Goal: Task Accomplishment & Management: Manage account settings

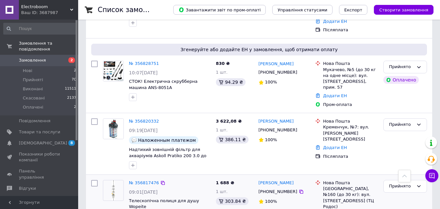
scroll to position [358, 0]
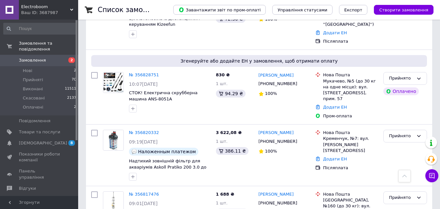
click at [151, 130] on link "№ 356820332" at bounding box center [144, 132] width 30 height 5
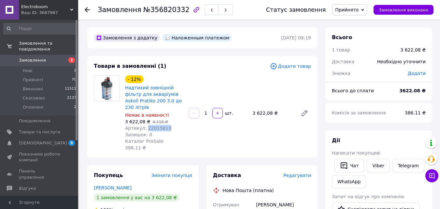
drag, startPoint x: 167, startPoint y: 120, endPoint x: 144, endPoint y: 121, distance: 22.2
click at [144, 125] on div "Артикул: 22015813" at bounding box center [154, 128] width 59 height 7
copy span "22015813"
click at [294, 173] on span "Редагувати" at bounding box center [297, 175] width 28 height 5
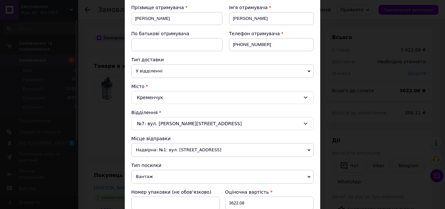
scroll to position [196, 0]
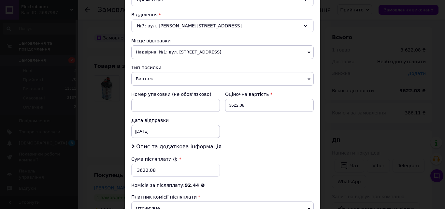
click at [190, 151] on div "Платник Отримувач Відправник Прізвище отримувача [PERSON_NAME] Ім'я отримувача …" at bounding box center [222, 70] width 182 height 380
click at [190, 148] on span "Опис та додаткова інформація" at bounding box center [178, 146] width 85 height 7
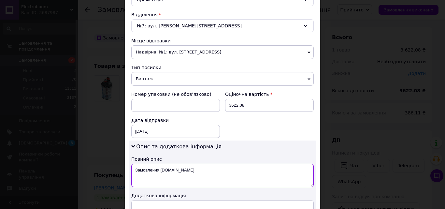
click at [200, 170] on textarea "Замовлення [DOMAIN_NAME]" at bounding box center [222, 175] width 182 height 23
type textarea "З"
paste textarea "22015813"
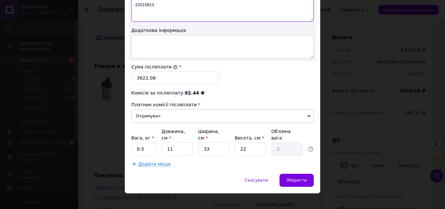
scroll to position [361, 0]
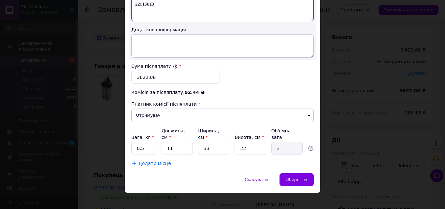
type textarea "22015813"
click at [151, 142] on input "0.5" at bounding box center [143, 148] width 25 height 13
type input "0"
type input "1"
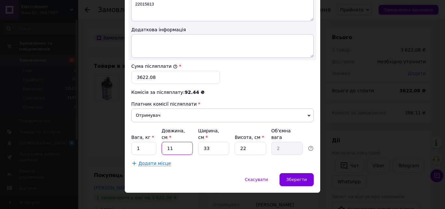
type input "5"
type input "0.91"
type input "50"
type input "9.07"
type input "50"
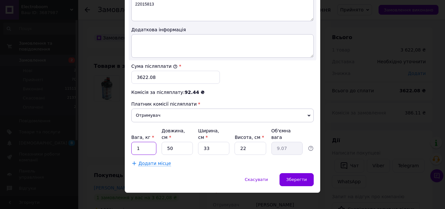
click at [142, 143] on input "1" at bounding box center [143, 148] width 25 height 13
type input "3"
click at [183, 142] on input "50" at bounding box center [177, 148] width 31 height 13
type input "5"
type input "0.91"
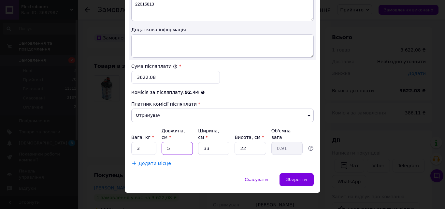
type input "54"
type input "9.8"
type input "545"
type input "98.92"
click at [168, 142] on input "545" at bounding box center [177, 148] width 31 height 13
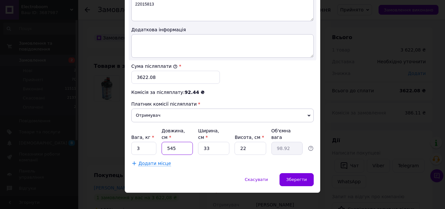
type input "45"
type input "8.17"
type input "45"
click at [211, 145] on input "33" at bounding box center [213, 148] width 31 height 13
type input "3"
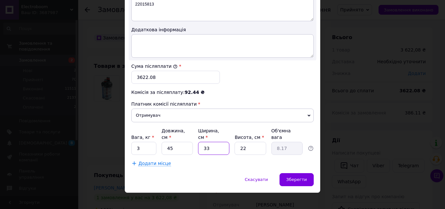
type input "0.74"
type input "30"
type input "7.43"
type input "30"
click at [287, 173] on div "Зберегти" at bounding box center [297, 179] width 34 height 13
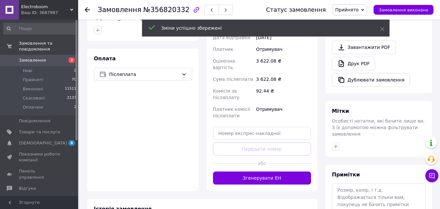
scroll to position [228, 0]
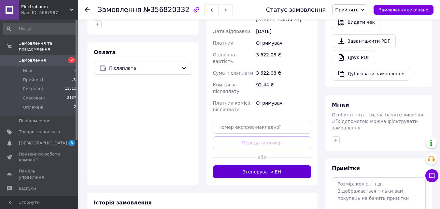
click at [267, 165] on button "Згенерувати ЕН" at bounding box center [262, 171] width 98 height 13
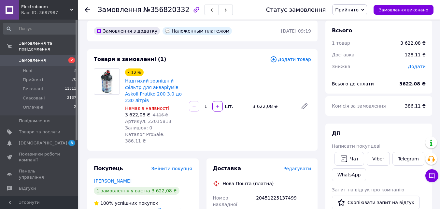
scroll to position [0, 0]
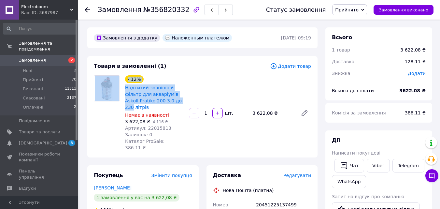
drag, startPoint x: 122, startPoint y: 86, endPoint x: 174, endPoint y: 106, distance: 55.6
click at [170, 102] on div "- 12% Надтихий зовнішній фільтр для акваріумів Askoll Pratiko 200 3.0 до 230 лі…" at bounding box center [202, 113] width 223 height 76
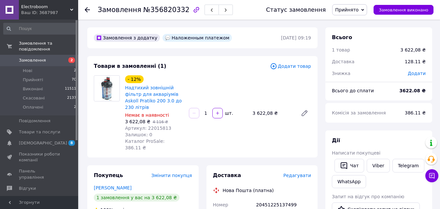
click at [181, 118] on div "3 622,08 ₴   4 116 ₴" at bounding box center [154, 121] width 59 height 7
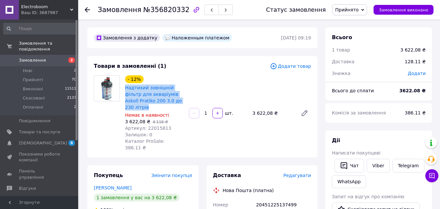
drag, startPoint x: 184, startPoint y: 101, endPoint x: 124, endPoint y: 88, distance: 61.4
click at [124, 88] on div "- 12% Надтихий зовнішній фільтр для акваріумів Askoll Pratiko 200 3.0 до 230 лі…" at bounding box center [155, 113] width 64 height 78
copy link "Надтихий зовнішній фільтр для акваріумів Askoll Pratiko 200 3.0 до 230 літрів"
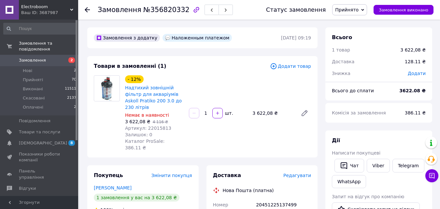
click at [85, 8] on icon at bounding box center [87, 9] width 5 height 5
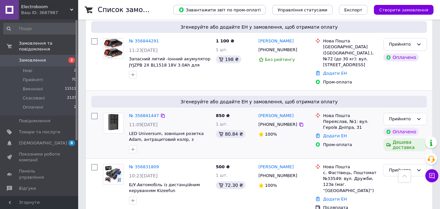
scroll to position [228, 0]
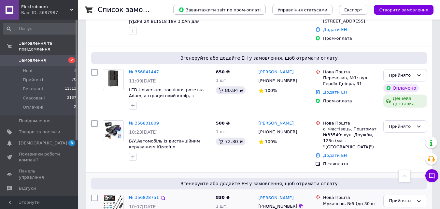
scroll to position [293, 0]
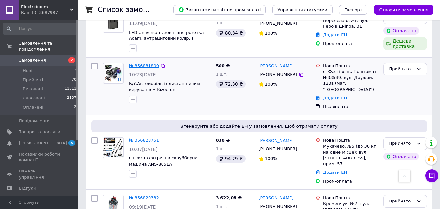
click at [140, 63] on link "№ 356831809" at bounding box center [144, 65] width 30 height 5
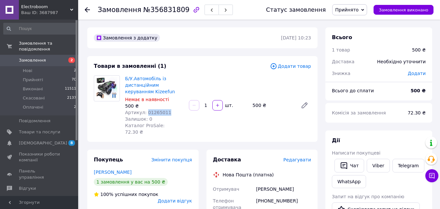
drag, startPoint x: 166, startPoint y: 111, endPoint x: 144, endPoint y: 111, distance: 21.5
click at [144, 111] on div "Артикул: 01265011" at bounding box center [154, 112] width 59 height 7
copy span "01265011"
click at [298, 157] on span "Редагувати" at bounding box center [297, 159] width 28 height 5
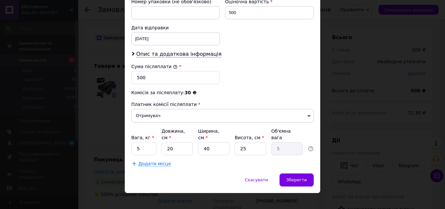
scroll to position [288, 0]
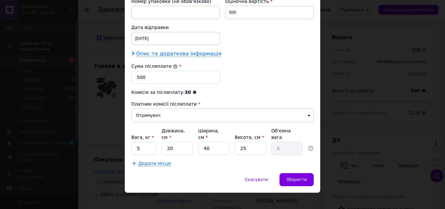
click at [180, 52] on span "Опис та додаткова інформація" at bounding box center [178, 54] width 85 height 7
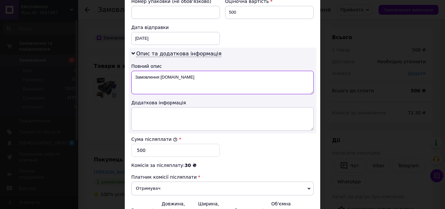
click at [185, 77] on textarea "Замовлення [DOMAIN_NAME]" at bounding box center [222, 82] width 182 height 23
type textarea "З"
paste textarea "01265011"
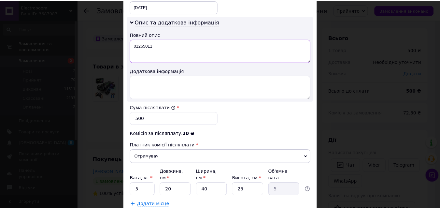
scroll to position [361, 0]
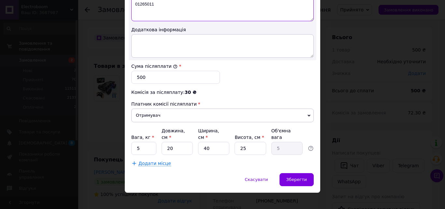
type textarea "01265011"
click at [152, 142] on input "5" at bounding box center [143, 148] width 25 height 13
type input "1"
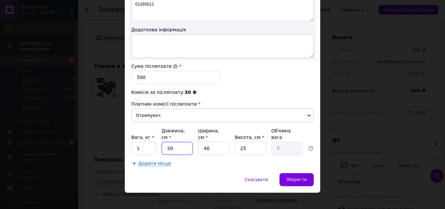
type input "3"
type input "0.75"
type input "30"
type input "7.5"
type input "30"
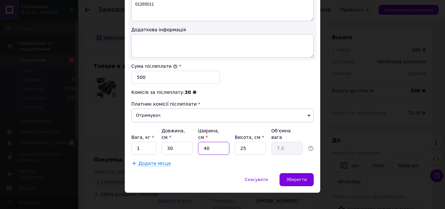
type input "1"
type input "0.19"
type input "15"
type input "2.81"
type input "15"
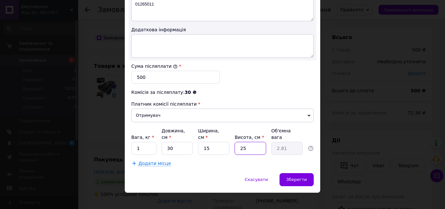
type input "1"
type input "0.11"
type input "10"
type input "1.13"
type input "10"
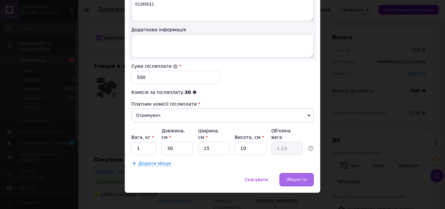
click at [304, 177] on span "Зберегти" at bounding box center [296, 179] width 21 height 5
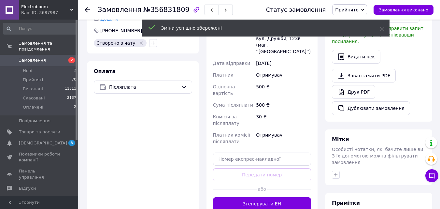
scroll to position [196, 0]
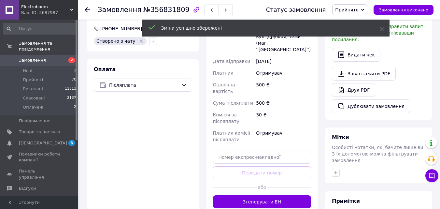
click at [244, 195] on button "Згенерувати ЕН" at bounding box center [262, 201] width 98 height 13
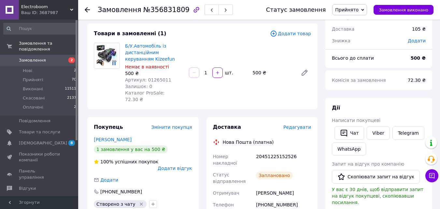
scroll to position [0, 0]
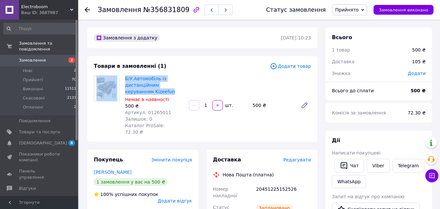
drag, startPoint x: 122, startPoint y: 76, endPoint x: 146, endPoint y: 93, distance: 28.9
click at [146, 93] on div "Б/У.Автомобіль із дистанційним керуванням Kizeefun Немає в наявності 500 ₴ Арти…" at bounding box center [202, 105] width 223 height 60
click at [148, 92] on span "Б/У.Автомобіль із дистанційним керуванням Kizeefun" at bounding box center [154, 85] width 59 height 20
drag, startPoint x: 145, startPoint y: 93, endPoint x: 127, endPoint y: 78, distance: 23.6
click at [124, 78] on div "Б/У.Автомобіль із дистанційним керуванням Kizeefun Немає в наявності 500 ₴ Арти…" at bounding box center [155, 105] width 64 height 63
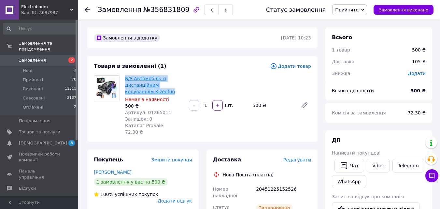
copy link "Б/У.Автомобіль із дистанційним керуванням Kizeefun"
click at [34, 66] on li "Нові 2" at bounding box center [40, 70] width 80 height 9
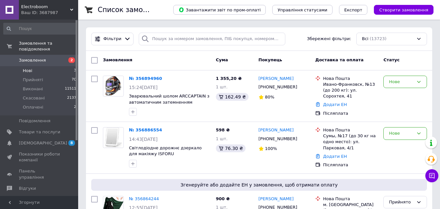
click at [27, 68] on span "Нові" at bounding box center [27, 71] width 9 height 6
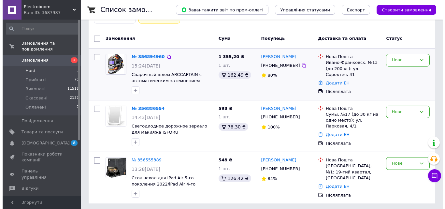
scroll to position [46, 0]
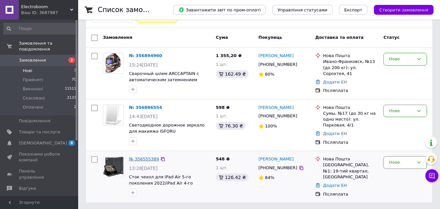
click at [146, 159] on link "№ 356555389" at bounding box center [144, 158] width 30 height 5
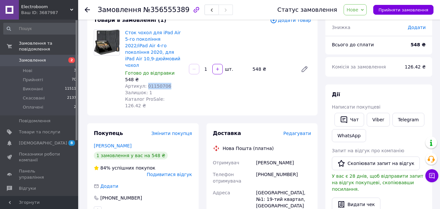
drag, startPoint x: 166, startPoint y: 72, endPoint x: 145, endPoint y: 73, distance: 21.2
click at [145, 83] on div "Артикул: 01150706" at bounding box center [154, 86] width 59 height 7
click at [367, 10] on span "Нове" at bounding box center [355, 9] width 23 height 11
click at [366, 23] on li "Прийнято" at bounding box center [359, 23] width 30 height 10
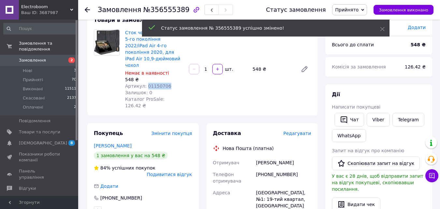
drag, startPoint x: 167, startPoint y: 72, endPoint x: 145, endPoint y: 74, distance: 22.2
click at [145, 83] on div "Артикул: 01150706" at bounding box center [154, 86] width 59 height 7
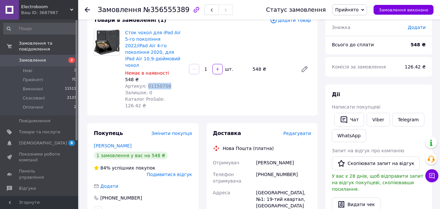
copy span "01150706"
click at [296, 131] on span "Редагувати" at bounding box center [297, 133] width 28 height 5
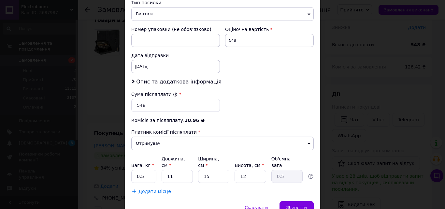
scroll to position [261, 0]
click at [194, 80] on span "Опис та додаткова інформація" at bounding box center [178, 81] width 85 height 7
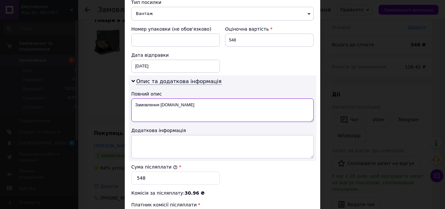
click at [202, 115] on textarea "Замовлення [DOMAIN_NAME]" at bounding box center [222, 109] width 182 height 23
type textarea "З"
paste textarea "01150706"
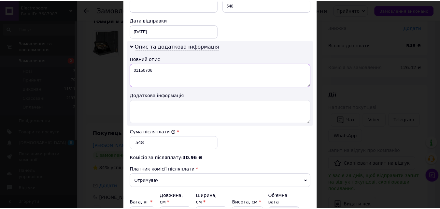
scroll to position [361, 0]
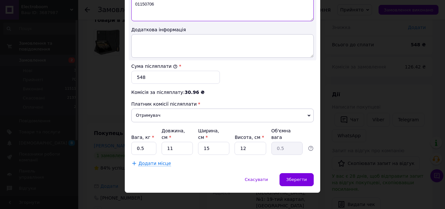
type textarea "01150706"
click at [152, 143] on input "0.5" at bounding box center [143, 148] width 25 height 13
type input "0"
type input "1"
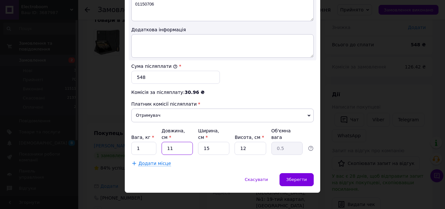
type input "2"
type input "0.1"
type input "20"
type input "0.9"
type input "20"
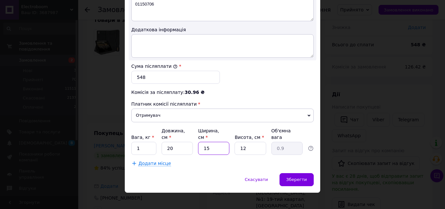
type input "2"
type input "0.12"
type input "20"
type input "1.2"
type input "20"
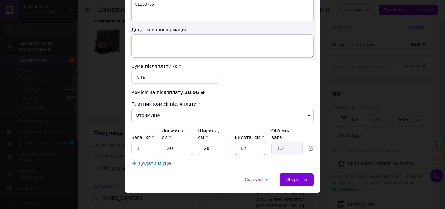
type input "1"
type input "0.1"
type input "10"
type input "1"
type input "10"
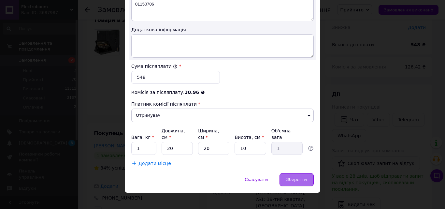
click at [299, 177] on span "Зберегти" at bounding box center [296, 179] width 21 height 5
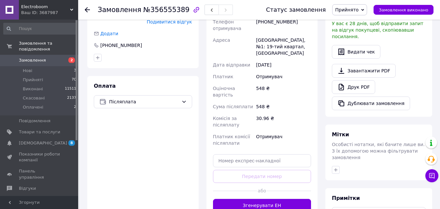
scroll to position [209, 0]
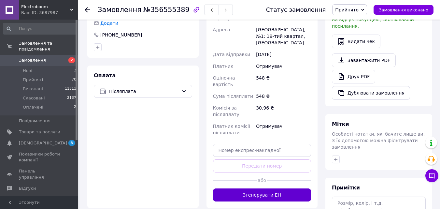
click at [236, 188] on button "Згенерувати ЕН" at bounding box center [262, 194] width 98 height 13
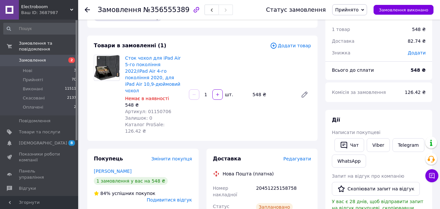
scroll to position [0, 0]
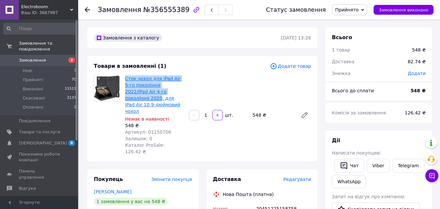
drag, startPoint x: 123, startPoint y: 77, endPoint x: 163, endPoint y: 92, distance: 42.4
click at [163, 92] on div "Сток чохол для iPad Air 5-го покоління 2022/iPad Air 4-го покоління 2020, для i…" at bounding box center [155, 115] width 64 height 82
copy link "Сток чохол для iPad Air 5-го покоління 2022/iPad Air 4-го покоління 2020"
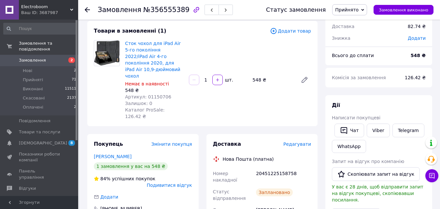
scroll to position [33, 0]
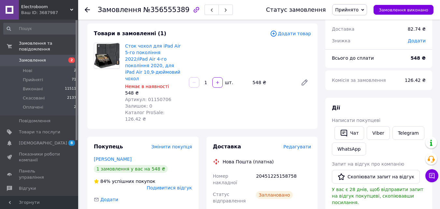
click at [87, 8] on use at bounding box center [87, 9] width 5 height 5
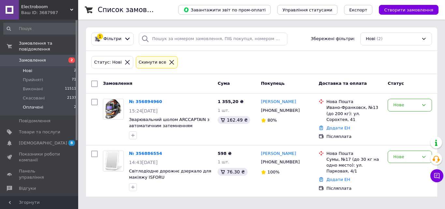
click at [42, 103] on li "Оплачені 2" at bounding box center [40, 109] width 80 height 12
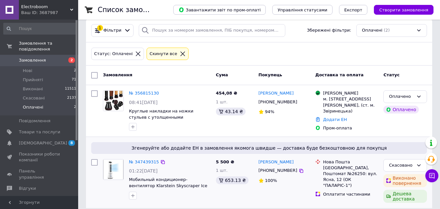
scroll to position [15, 0]
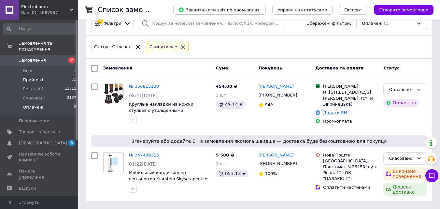
click at [34, 77] on span "Прийняті" at bounding box center [33, 80] width 20 height 6
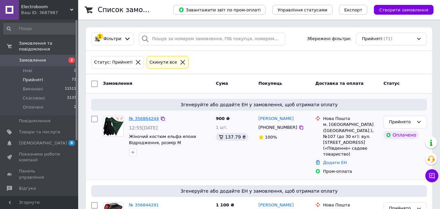
click at [139, 120] on link "№ 356864244" at bounding box center [144, 118] width 30 height 5
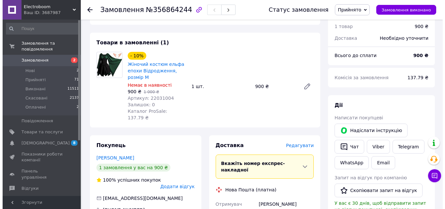
scroll to position [228, 0]
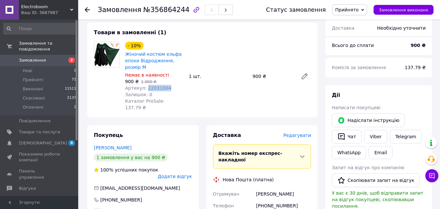
drag, startPoint x: 164, startPoint y: 81, endPoint x: 145, endPoint y: 82, distance: 18.6
click at [145, 85] on div "Артикул: 22031004" at bounding box center [154, 88] width 59 height 7
copy span "22031004"
click at [296, 133] on span "Редагувати" at bounding box center [297, 135] width 28 height 5
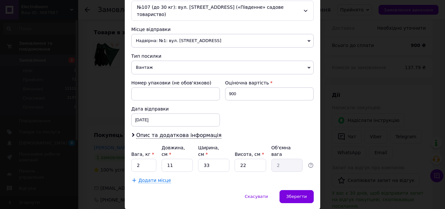
scroll to position [224, 0]
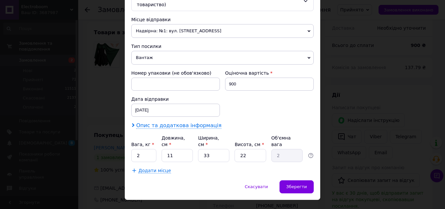
drag, startPoint x: 171, startPoint y: 120, endPoint x: 172, endPoint y: 126, distance: 6.9
click at [171, 122] on span "Опис та додаткова інформація" at bounding box center [178, 125] width 85 height 7
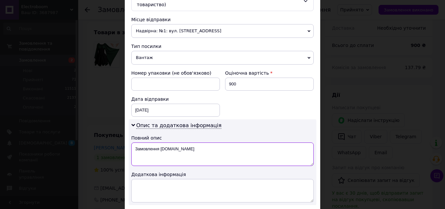
click at [188, 143] on textarea "Замовлення [DOMAIN_NAME]" at bounding box center [222, 153] width 182 height 23
type textarea "З"
paste textarea "22031004"
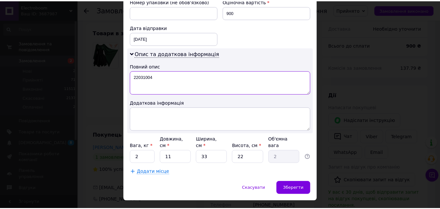
scroll to position [297, 0]
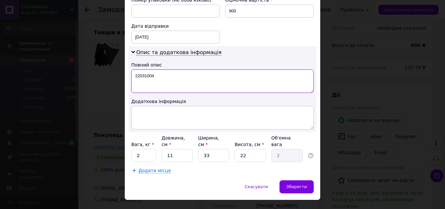
type textarea "22031004"
click at [138, 149] on input "2" at bounding box center [143, 155] width 25 height 13
type input "1"
type input "2"
type input "0.36"
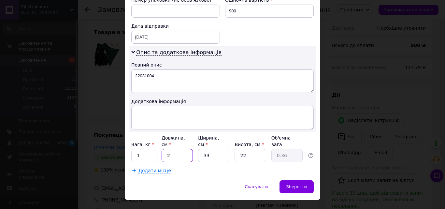
type input "20"
type input "3.63"
type input "20"
type input "2"
type input "0.22"
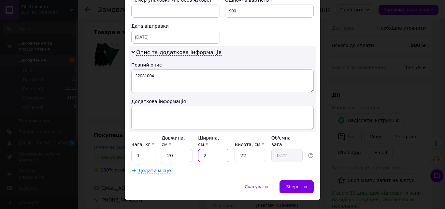
type input "20"
type input "2.2"
type input "20"
type input "1"
type input "0.1"
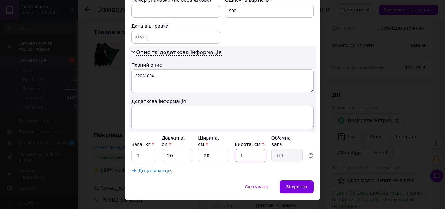
type input "10"
type input "1"
type input "10"
click at [300, 184] on span "Зберегти" at bounding box center [296, 186] width 21 height 5
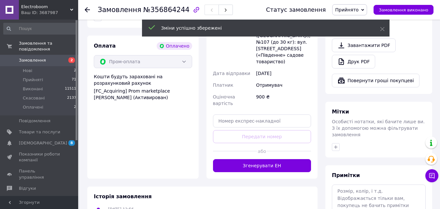
scroll to position [424, 0]
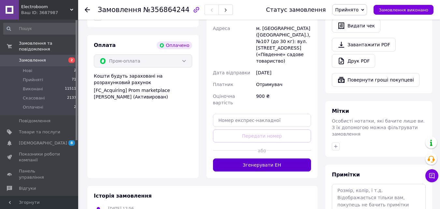
click at [256, 158] on button "Згенерувати ЕН" at bounding box center [262, 164] width 98 height 13
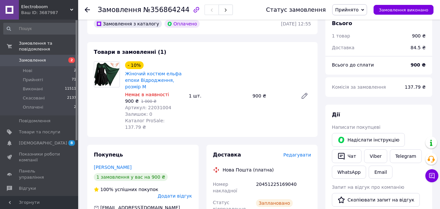
scroll to position [196, 0]
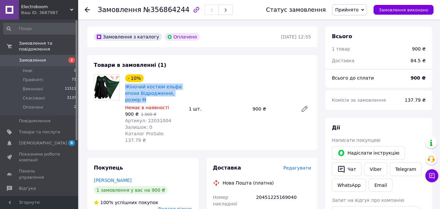
drag, startPoint x: 124, startPoint y: 80, endPoint x: 135, endPoint y: 92, distance: 16.4
click at [135, 92] on div "- 10% Жіночий костюм ельфа епохи Відродження, розмір М Немає в наявності 900 ₴ …" at bounding box center [155, 109] width 64 height 72
copy link "Жіночий костюм ельфа епохи Відродження, розмір М"
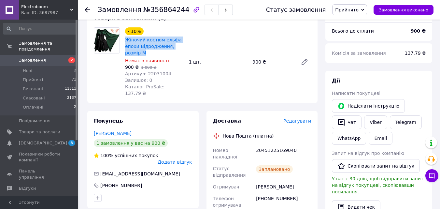
scroll to position [163, 0]
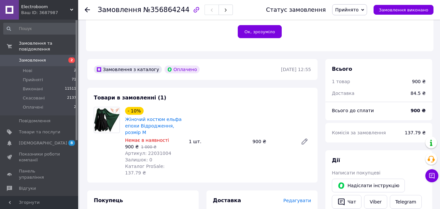
click at [89, 9] on icon at bounding box center [87, 9] width 5 height 5
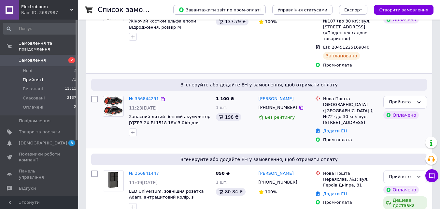
scroll to position [130, 0]
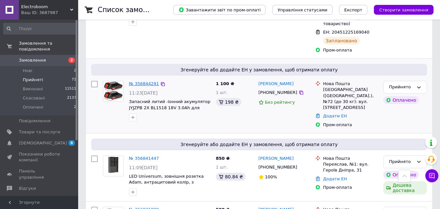
click at [145, 81] on link "№ 356844291" at bounding box center [144, 83] width 30 height 5
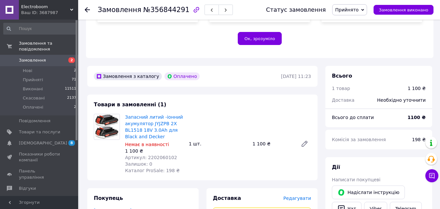
scroll to position [163, 0]
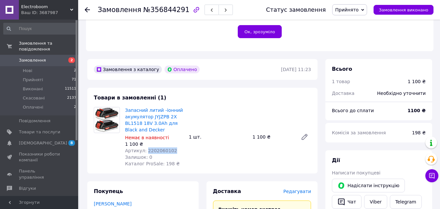
drag, startPoint x: 171, startPoint y: 144, endPoint x: 145, endPoint y: 144, distance: 25.7
click at [145, 147] on div "Артикул: 2202060102" at bounding box center [154, 150] width 59 height 7
copy span "2202060102"
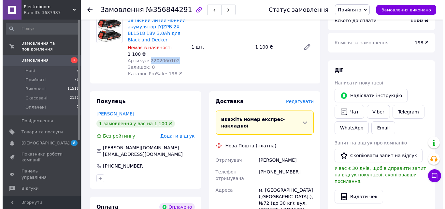
scroll to position [261, 0]
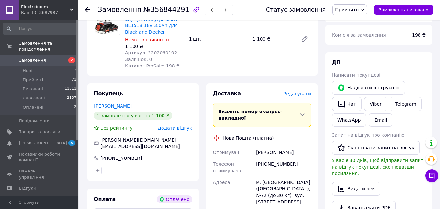
click at [290, 91] on span "Редагувати" at bounding box center [297, 93] width 28 height 5
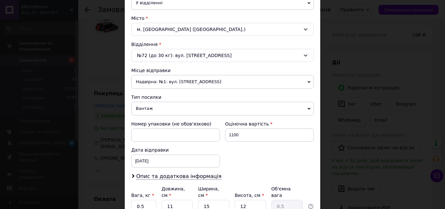
scroll to position [196, 0]
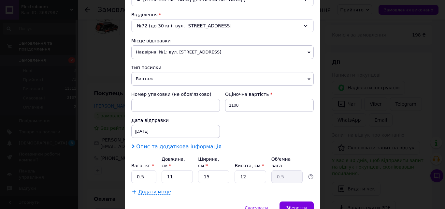
click at [175, 148] on span "Опис та додаткова інформація" at bounding box center [178, 146] width 85 height 7
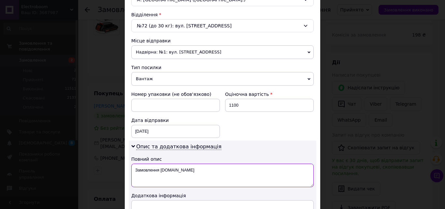
click at [203, 173] on textarea "Замовлення [DOMAIN_NAME]" at bounding box center [222, 175] width 182 height 23
type textarea "З"
paste textarea "2202060102"
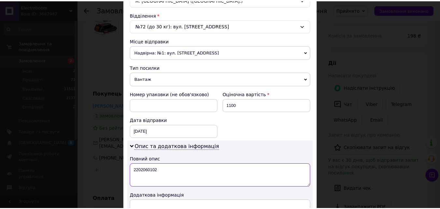
scroll to position [297, 0]
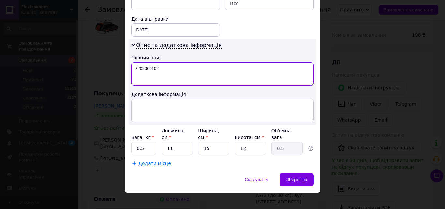
type textarea "2202060102"
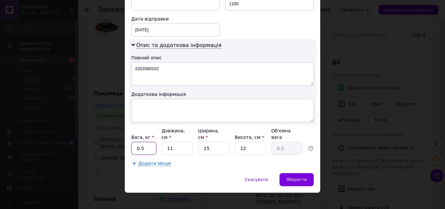
click at [149, 142] on input "0.5" at bounding box center [143, 148] width 25 height 13
type input "0"
type input "1"
type input "2"
type input "0.1"
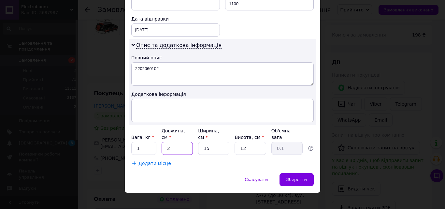
type input "20"
type input "0.9"
type input "20"
type input "2"
type input "0.12"
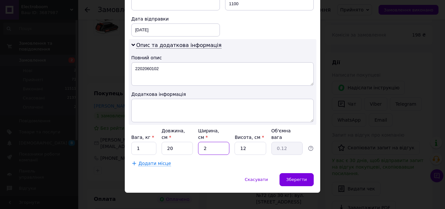
type input "20"
type input "1.2"
type input "20"
type input "1"
type input "0.1"
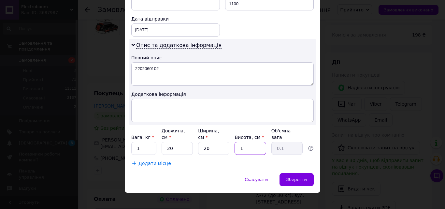
type input "10"
type input "1"
type input "10"
click at [305, 177] on span "Зберегти" at bounding box center [296, 179] width 21 height 5
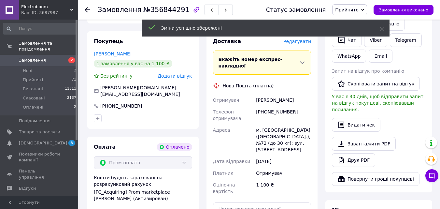
scroll to position [391, 0]
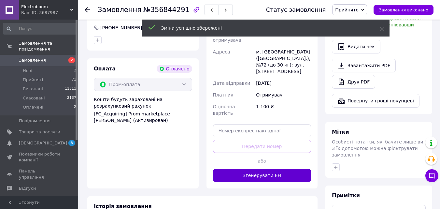
click at [268, 169] on button "Згенерувати ЕН" at bounding box center [262, 175] width 98 height 13
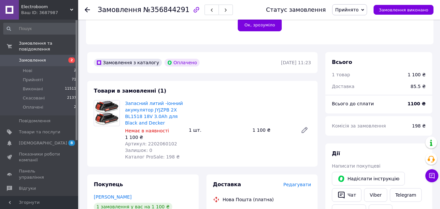
scroll to position [163, 0]
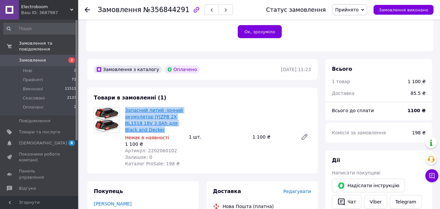
drag, startPoint x: 123, startPoint y: 102, endPoint x: 148, endPoint y: 118, distance: 30.1
click at [151, 122] on div "Запасний литий -іонний акумулятор JYJZPB 2X BL1518 18V 3.0Ah для Black and Deck…" at bounding box center [155, 137] width 64 height 63
copy link "Запасний литий -іонний акумулятор JYJZPB 2X BL1518 18V 3.0Ah для Black and Deck…"
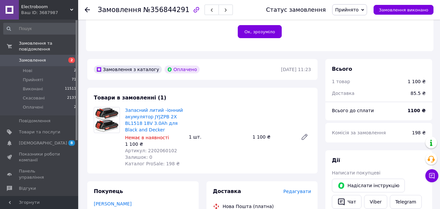
click at [88, 10] on use at bounding box center [87, 9] width 5 height 5
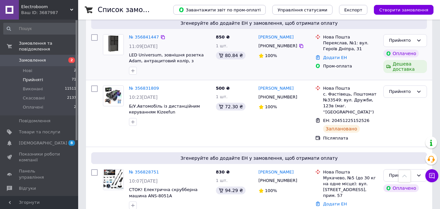
scroll to position [293, 0]
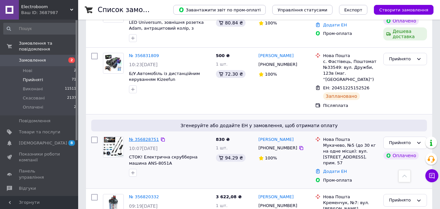
click at [142, 137] on link "№ 356828751" at bounding box center [144, 139] width 30 height 5
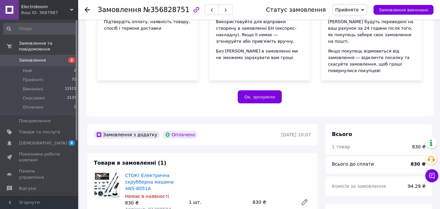
scroll to position [163, 0]
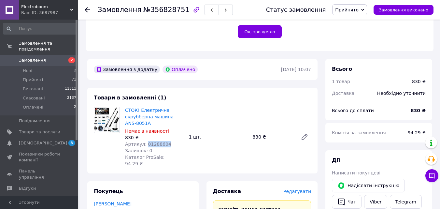
drag, startPoint x: 167, startPoint y: 138, endPoint x: 145, endPoint y: 137, distance: 21.5
click at [145, 141] on div "Артикул: 01288604" at bounding box center [154, 144] width 59 height 7
copy span "01288604"
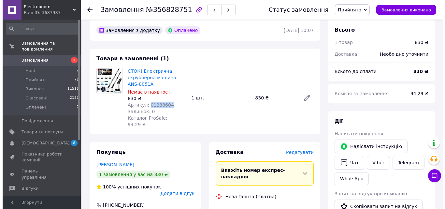
scroll to position [261, 0]
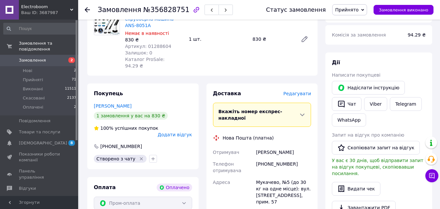
click at [304, 91] on span "Редагувати" at bounding box center [297, 93] width 28 height 5
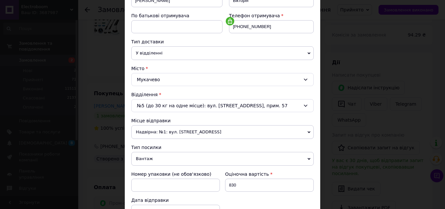
scroll to position [196, 0]
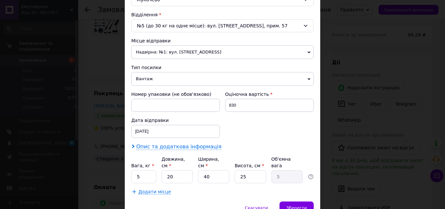
click at [153, 148] on span "Опис та додаткова інформація" at bounding box center [178, 146] width 85 height 7
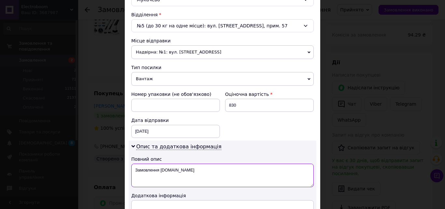
drag, startPoint x: 170, startPoint y: 166, endPoint x: 206, endPoint y: 177, distance: 37.8
click at [174, 167] on textarea "Замовлення [DOMAIN_NAME]" at bounding box center [222, 175] width 182 height 23
click at [205, 177] on textarea "Замовлення [DOMAIN_NAME]" at bounding box center [222, 175] width 182 height 23
type textarea "З"
paste textarea "01288604"
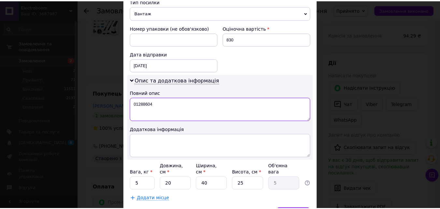
scroll to position [293, 0]
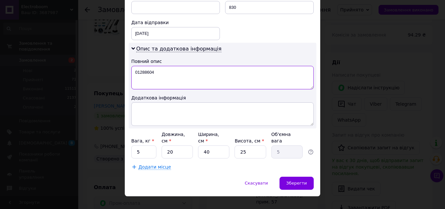
type textarea "01288604"
click at [143, 147] on input "5" at bounding box center [143, 151] width 25 height 13
type input "3"
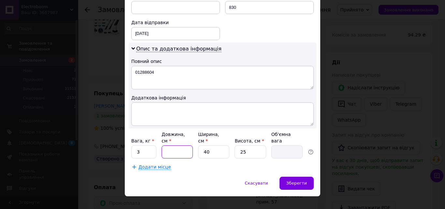
type input "1"
type input "0.25"
type input "10"
type input "2.5"
click at [188, 145] on input "10" at bounding box center [177, 151] width 31 height 13
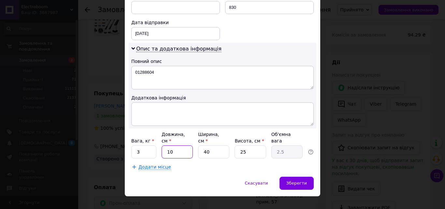
type input "1"
type input "0.25"
type input "2"
type input "0.5"
type input "20"
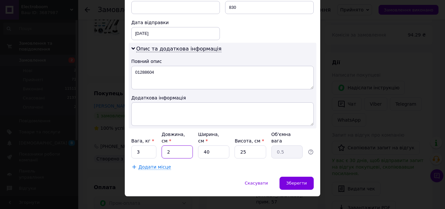
type input "5"
click at [293, 180] on div "Зберегти" at bounding box center [297, 183] width 34 height 13
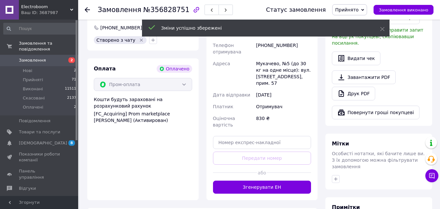
scroll to position [391, 0]
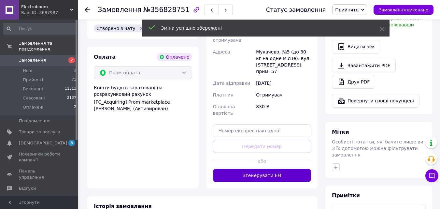
click at [255, 169] on button "Згенерувати ЕН" at bounding box center [262, 175] width 98 height 13
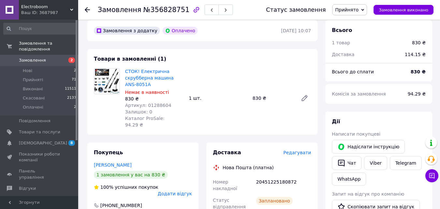
scroll to position [196, 0]
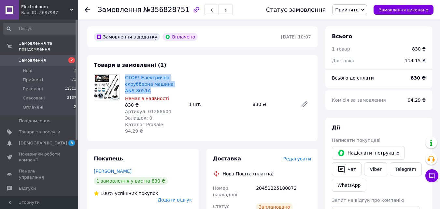
drag, startPoint x: 123, startPoint y: 70, endPoint x: 140, endPoint y: 83, distance: 21.5
click at [140, 83] on div "СТОК! Електрична скрубберна машина ANS-8051A Немає в наявності 830 ₴ Артикул: 0…" at bounding box center [155, 104] width 64 height 63
copy link "СТОК! Електрична скрубберна машина ANS-8051A"
click at [87, 10] on icon at bounding box center [87, 9] width 5 height 5
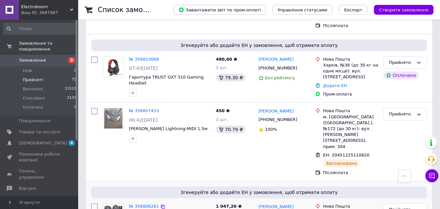
scroll to position [619, 0]
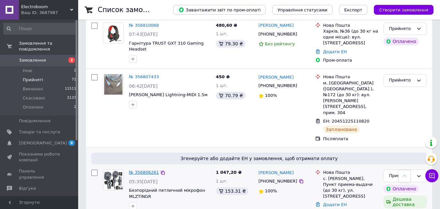
click at [144, 170] on link "№ 356806261" at bounding box center [144, 172] width 30 height 5
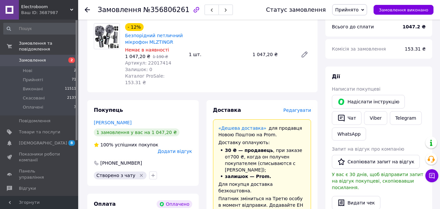
scroll to position [214, 0]
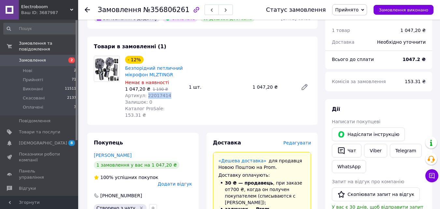
drag, startPoint x: 168, startPoint y: 91, endPoint x: 145, endPoint y: 88, distance: 23.3
click at [145, 92] on div "Артикул: 22017414" at bounding box center [154, 95] width 59 height 7
copy span "22017414"
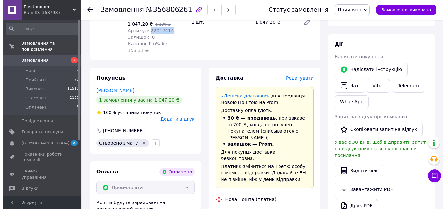
scroll to position [279, 0]
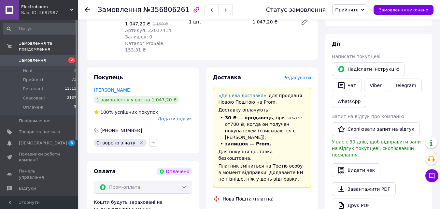
click at [295, 75] on span "Редагувати" at bounding box center [297, 77] width 28 height 5
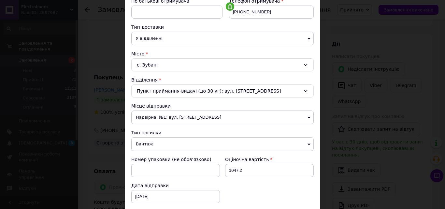
scroll to position [224, 0]
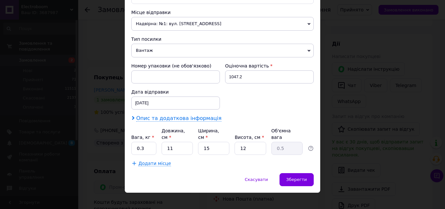
click at [194, 122] on span "Опис та додаткова інформація" at bounding box center [178, 118] width 85 height 7
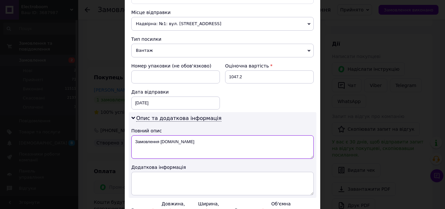
click at [200, 148] on textarea "Замовлення [DOMAIN_NAME]" at bounding box center [222, 146] width 182 height 23
type textarea "З"
paste textarea "22017414"
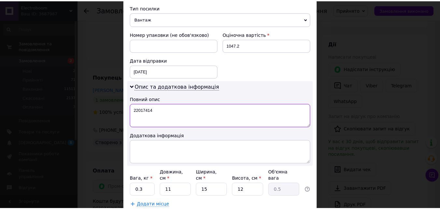
scroll to position [297, 0]
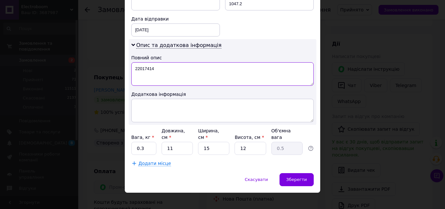
type textarea "22017414"
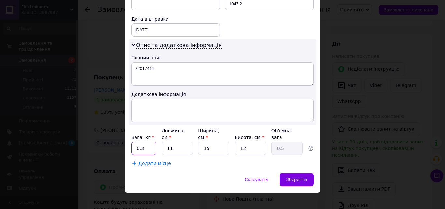
click at [147, 143] on input "0.3" at bounding box center [143, 148] width 25 height 13
type input "0"
type input "1"
type input "2"
type input "0.1"
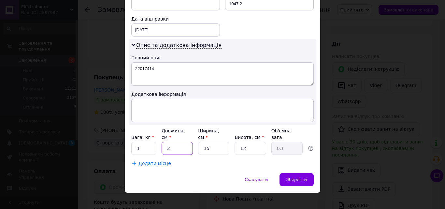
type input "20"
type input "0.9"
type input "20"
type input "2"
type input "0.12"
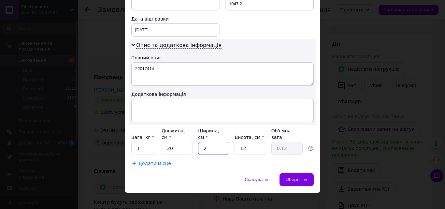
type input "20"
type input "1.2"
type input "20"
type input "1"
type input "0.1"
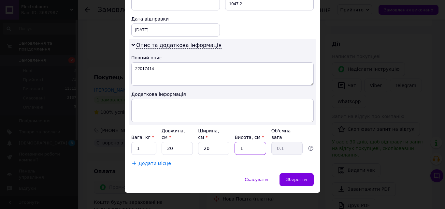
type input "10"
type input "1"
type input "10"
click at [296, 177] on span "Зберегти" at bounding box center [296, 179] width 21 height 5
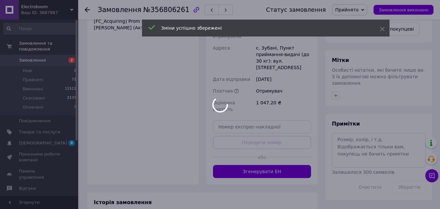
scroll to position [475, 0]
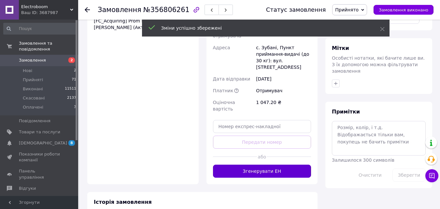
click at [279, 165] on button "Згенерувати ЕН" at bounding box center [262, 171] width 98 height 13
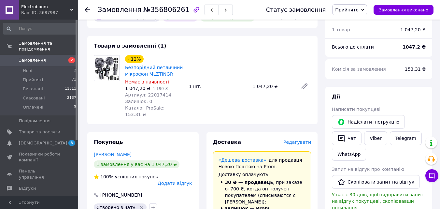
scroll to position [214, 0]
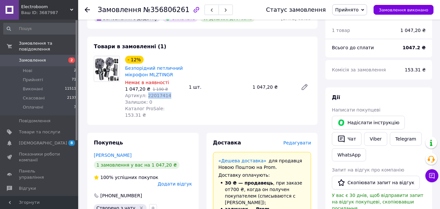
drag, startPoint x: 167, startPoint y: 88, endPoint x: 145, endPoint y: 86, distance: 22.9
click at [145, 92] on div "Артикул: 22017414" at bounding box center [154, 95] width 59 height 7
copy span "22017414"
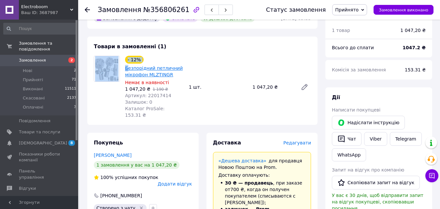
drag, startPoint x: 122, startPoint y: 59, endPoint x: 128, endPoint y: 62, distance: 6.4
click at [128, 62] on div "- 12% Безпорідний петличний мікрофон MLZTINGR Немає в наявності 1 047,20 ₴   1 …" at bounding box center [202, 87] width 223 height 63
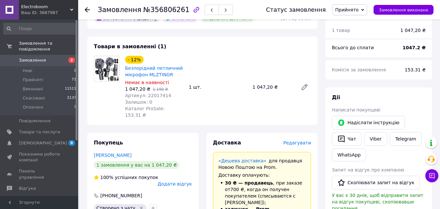
click at [181, 79] on div "Немає в наявності" at bounding box center [154, 82] width 59 height 7
drag, startPoint x: 172, startPoint y: 70, endPoint x: 126, endPoint y: 60, distance: 46.8
click at [126, 65] on span "Безпорідний петличний мікрофон MLZTINGR" at bounding box center [154, 71] width 59 height 13
copy link "Безпорідний петличний мікрофон MLZTINGR"
click at [86, 9] on use at bounding box center [87, 9] width 5 height 5
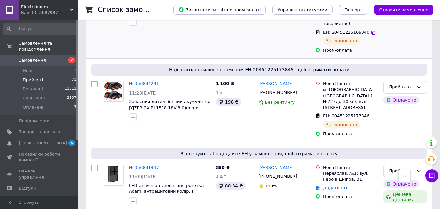
scroll to position [163, 0]
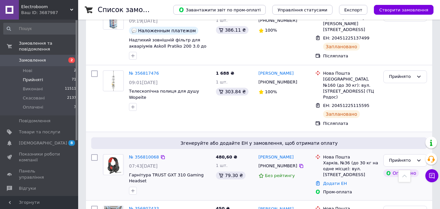
scroll to position [489, 0]
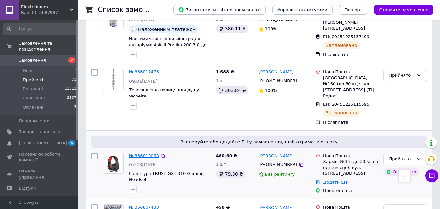
click at [153, 153] on link "№ 356810068" at bounding box center [144, 155] width 30 height 5
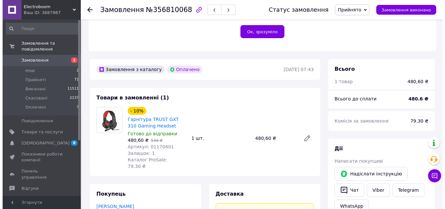
scroll to position [261, 0]
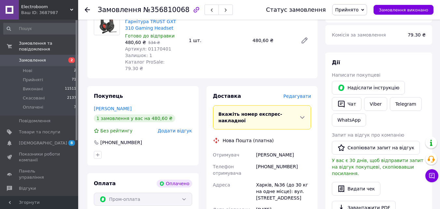
click at [301, 94] on span "Редагувати" at bounding box center [297, 96] width 28 height 5
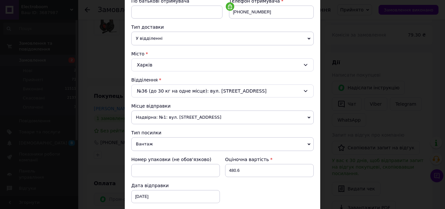
scroll to position [196, 0]
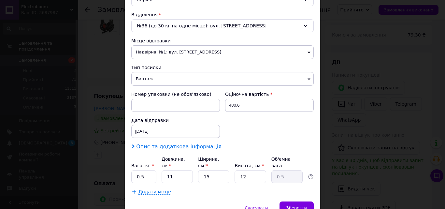
click at [183, 145] on span "Опис та додаткова інформація" at bounding box center [178, 146] width 85 height 7
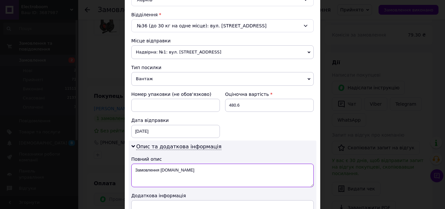
click at [197, 172] on textarea "Замовлення [DOMAIN_NAME]" at bounding box center [222, 175] width 182 height 23
type textarea "З"
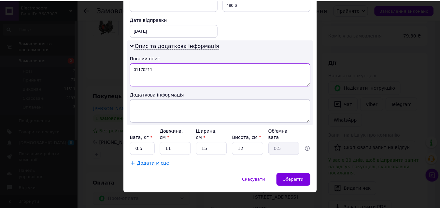
scroll to position [297, 0]
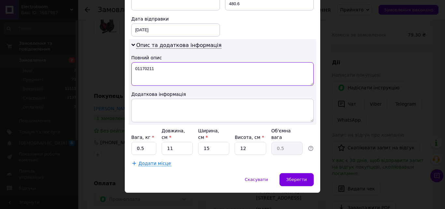
type textarea "01170211"
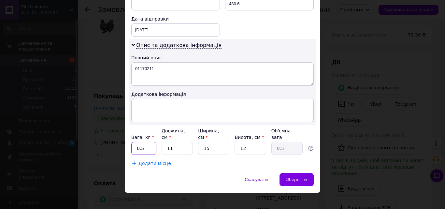
click at [150, 142] on input "0.5" at bounding box center [143, 148] width 25 height 13
type input "0"
type input "1"
type input "2"
type input "0.1"
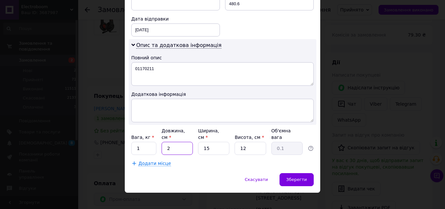
type input "20"
type input "0.9"
type input "20"
type input "2"
type input "0.12"
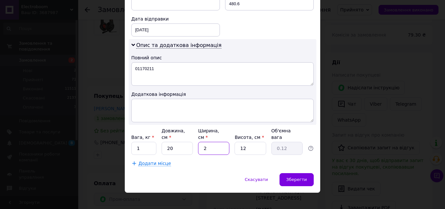
type input "20"
type input "1.2"
type input "20"
type input "1"
type input "0.1"
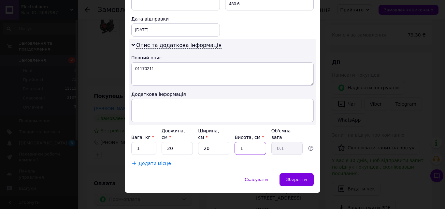
type input "10"
type input "1"
type input "10"
click at [305, 176] on div "Зберегти" at bounding box center [297, 179] width 34 height 13
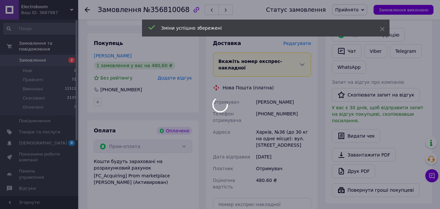
scroll to position [424, 0]
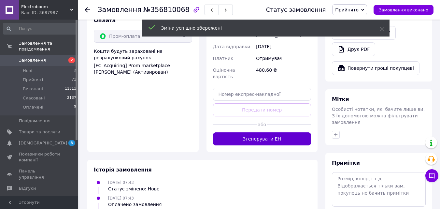
click at [255, 132] on button "Згенерувати ЕН" at bounding box center [262, 138] width 98 height 13
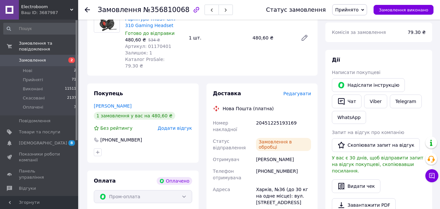
scroll to position [261, 0]
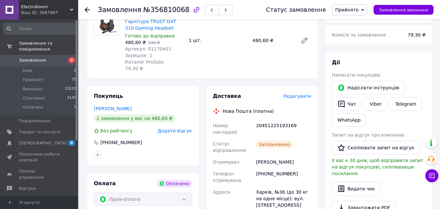
click at [298, 94] on span "Редагувати" at bounding box center [297, 96] width 28 height 5
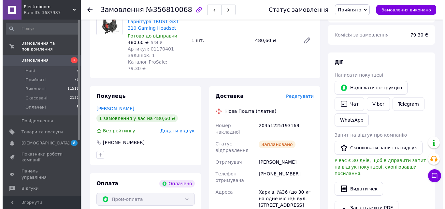
scroll to position [254, 0]
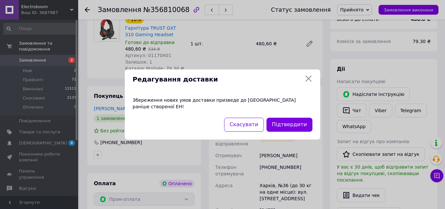
click at [306, 80] on icon at bounding box center [309, 79] width 8 height 8
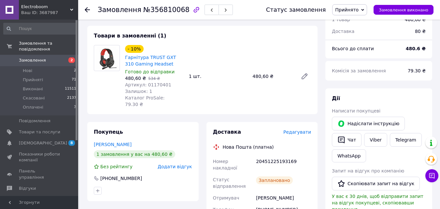
scroll to position [163, 0]
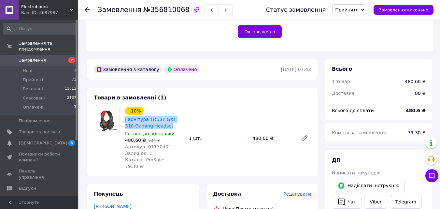
drag, startPoint x: 123, startPoint y: 114, endPoint x: 153, endPoint y: 117, distance: 30.4
click at [161, 120] on div "- 10% Гарнітура TRUST GXT 310 Gaming Headset Готово до відправки 480,60 ₴   534…" at bounding box center [155, 138] width 64 height 65
copy link "Гарнітура TRUST GXT 310 Gaming Headset"
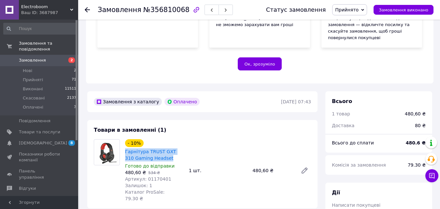
scroll to position [130, 0]
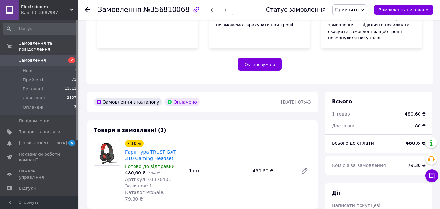
click at [86, 8] on icon at bounding box center [87, 9] width 5 height 5
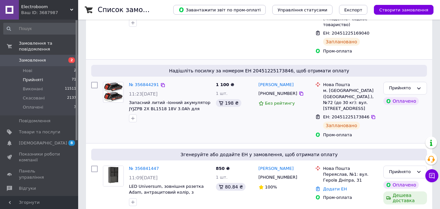
scroll to position [130, 0]
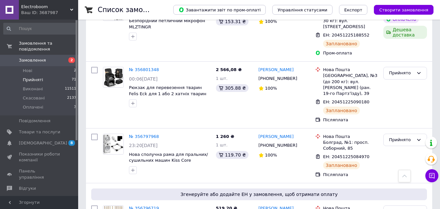
scroll to position [815, 0]
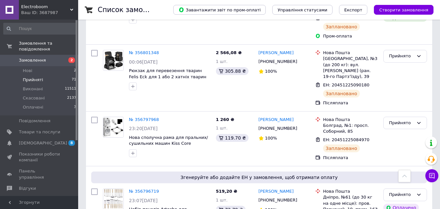
click at [150, 189] on link "№ 356796719" at bounding box center [144, 191] width 30 height 5
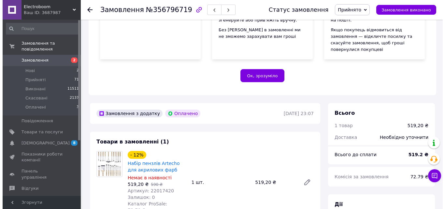
scroll to position [196, 0]
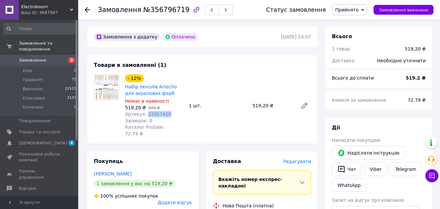
drag, startPoint x: 166, startPoint y: 108, endPoint x: 144, endPoint y: 108, distance: 21.8
click at [144, 111] on div "Артикул: 22017420" at bounding box center [154, 114] width 59 height 7
click at [144, 111] on span "Артикул: 22017420" at bounding box center [148, 113] width 46 height 5
drag, startPoint x: 146, startPoint y: 107, endPoint x: 280, endPoint y: 112, distance: 134.0
click at [280, 112] on div "- 12% Набір пензлів Artecho для акрилових фарб Немає в наявності 519,20 ₴   590…" at bounding box center [218, 105] width 191 height 65
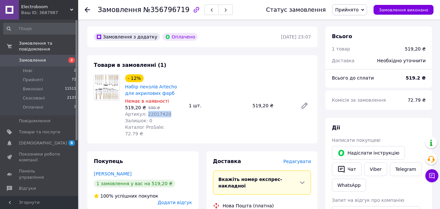
drag, startPoint x: 167, startPoint y: 107, endPoint x: 146, endPoint y: 105, distance: 22.0
click at [144, 111] on div "Артикул: 22017420" at bounding box center [154, 114] width 59 height 7
copy span "22017420"
click at [292, 159] on span "Редагувати" at bounding box center [297, 161] width 28 height 5
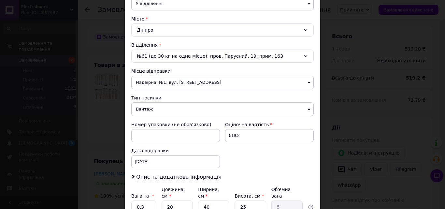
scroll to position [224, 0]
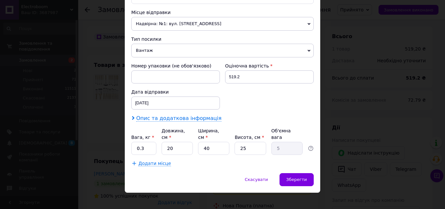
click at [175, 121] on span "Опис та додаткова інформація" at bounding box center [178, 118] width 85 height 7
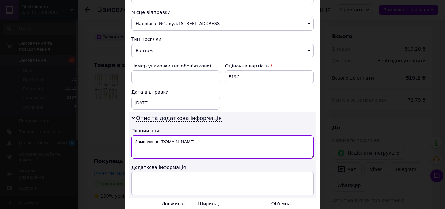
click at [196, 147] on textarea "Замовлення [DOMAIN_NAME]" at bounding box center [222, 146] width 182 height 23
type textarea "З"
paste textarea "22017420"
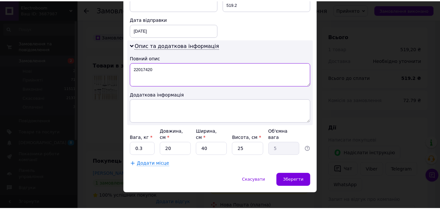
scroll to position [297, 0]
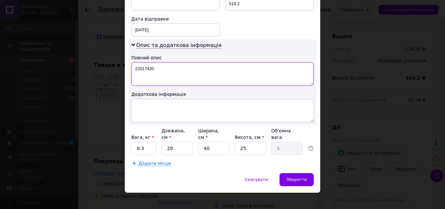
type textarea "22017420"
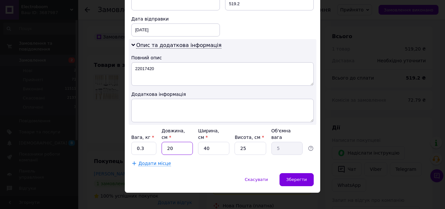
click at [183, 142] on input "20" at bounding box center [177, 148] width 31 height 13
type input "2"
type input "0.5"
type input "1"
type input "0.25"
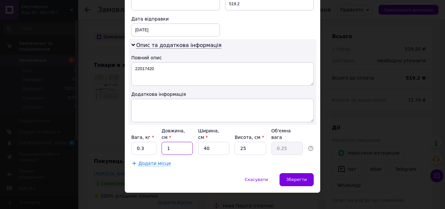
type input "11"
type input "2.75"
type input "111"
type input "27.75"
type input "1111"
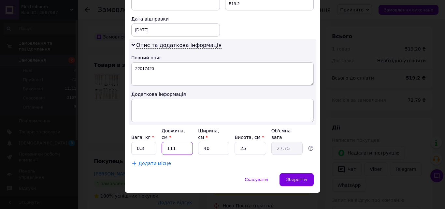
type input "277.75"
type input "11111"
type input "2777.75"
type input "111111"
type input "27777.75"
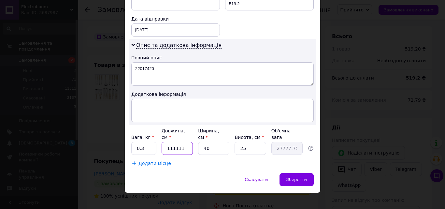
type input "1111110"
type input "277777.5"
type input "111111"
type input "27777.75"
type input "11111"
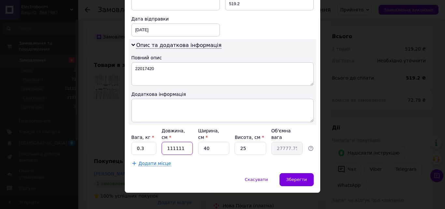
type input "2777.75"
type input "1111"
type input "277.75"
type input "111"
type input "27.75"
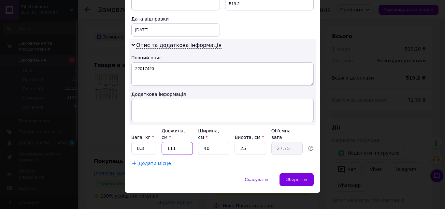
type input "11"
type input "2.75"
type input "1"
type input "0.25"
type input "2"
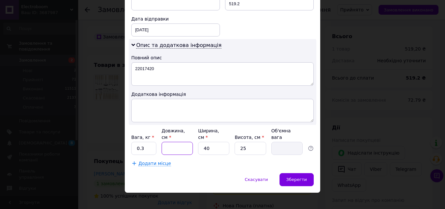
type input "0.5"
type input "20"
type input "5"
type input "2"
type input "0.25"
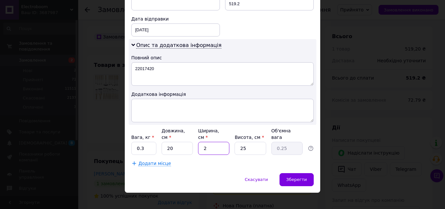
type input "20"
type input "2.5"
type input "20"
type input "1"
type input "0.1"
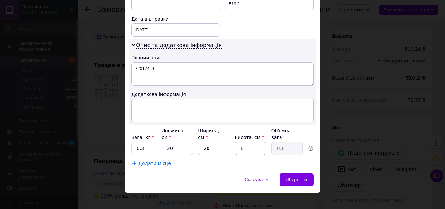
type input "10"
type input "1"
type input "10"
click at [305, 176] on div "Зберегти" at bounding box center [297, 179] width 34 height 13
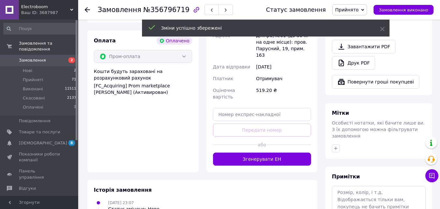
scroll to position [424, 0]
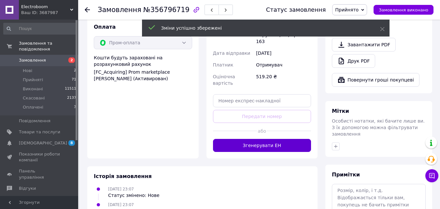
click at [252, 139] on button "Згенерувати ЕН" at bounding box center [262, 145] width 98 height 13
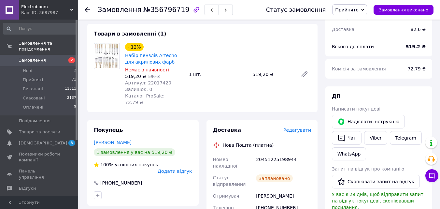
scroll to position [196, 0]
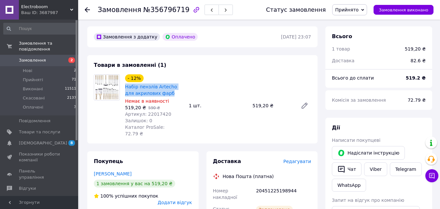
drag, startPoint x: 123, startPoint y: 79, endPoint x: 165, endPoint y: 89, distance: 42.5
click at [165, 89] on div "- 12% Набір пензлів Artecho для акрилових фарб Немає в наявності 519,20 ₴   590…" at bounding box center [155, 105] width 64 height 65
copy link "Набір пензлів Artecho для акрилових фарб"
click at [85, 11] on icon at bounding box center [87, 9] width 5 height 5
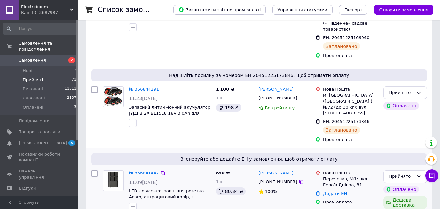
scroll to position [163, 0]
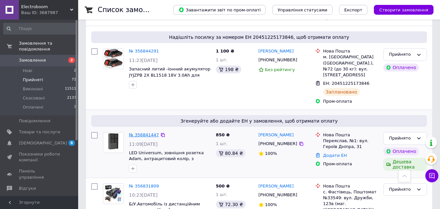
click at [145, 132] on link "№ 356841447" at bounding box center [144, 134] width 30 height 5
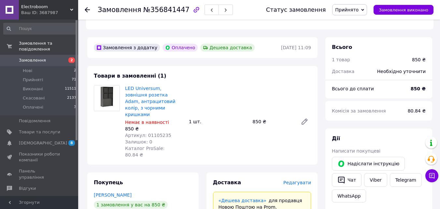
scroll to position [261, 0]
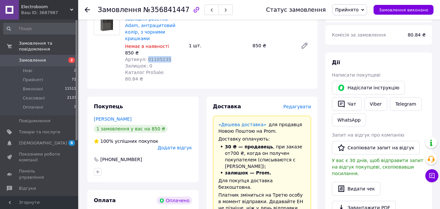
drag, startPoint x: 166, startPoint y: 47, endPoint x: 145, endPoint y: 46, distance: 20.6
click at [145, 56] on div "Артикул: 01105235" at bounding box center [154, 59] width 59 height 7
copy span "01105235"
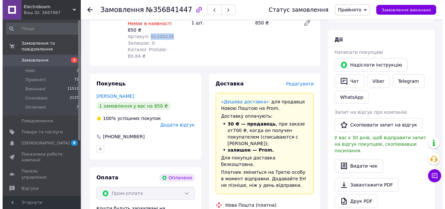
scroll to position [196, 0]
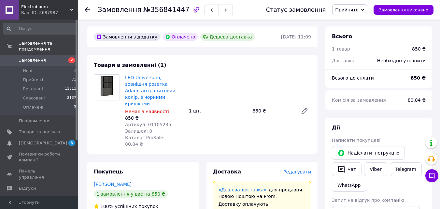
click at [291, 169] on span "Редагувати" at bounding box center [297, 171] width 28 height 5
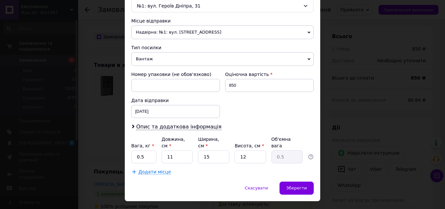
scroll to position [224, 0]
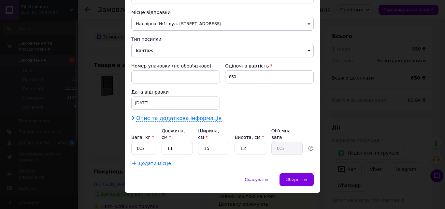
click at [192, 121] on span "Опис та додаткова інформація" at bounding box center [178, 118] width 85 height 7
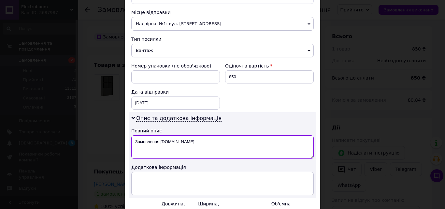
click at [204, 141] on textarea "Замовлення [DOMAIN_NAME]" at bounding box center [222, 146] width 182 height 23
type textarea "З"
paste textarea "01105235"
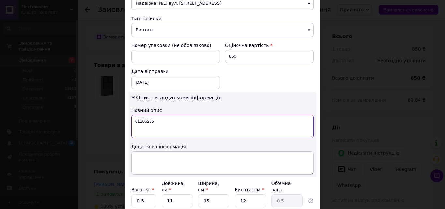
scroll to position [297, 0]
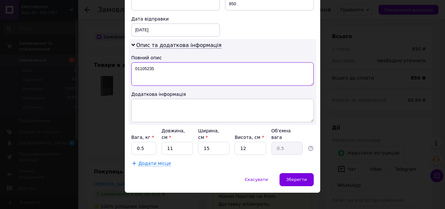
type textarea "01105235"
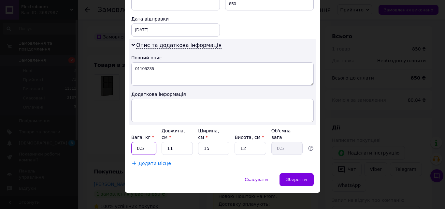
click at [147, 142] on input "0.5" at bounding box center [143, 148] width 25 height 13
type input "0"
type input "2"
type input "0.1"
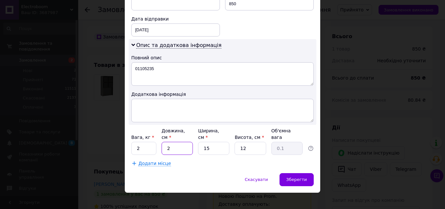
type input "20"
type input "0.9"
type input "20"
type input "2"
type input "0.12"
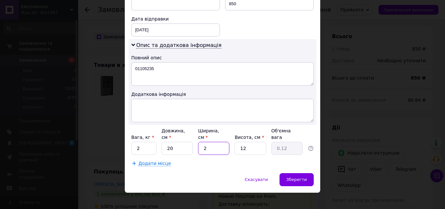
type input "20"
type input "1.2"
type input "20"
type input "2"
type input "0.2"
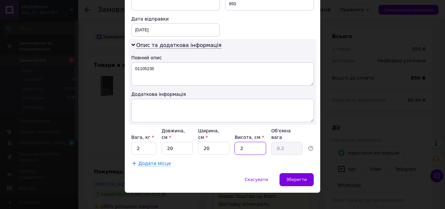
type input "20"
type input "2"
type input "20"
click at [298, 177] on span "Зберегти" at bounding box center [296, 179] width 21 height 5
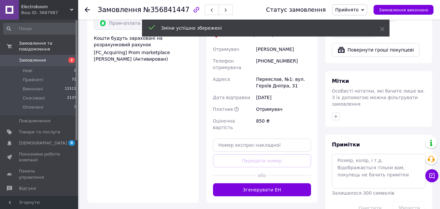
scroll to position [456, 0]
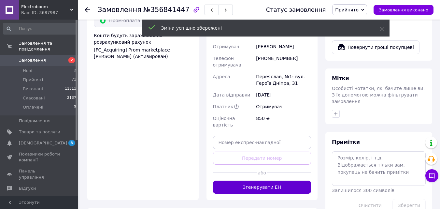
click at [266, 181] on button "Згенерувати ЕН" at bounding box center [262, 187] width 98 height 13
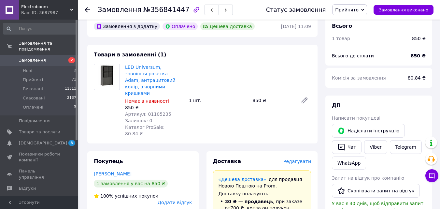
scroll to position [196, 0]
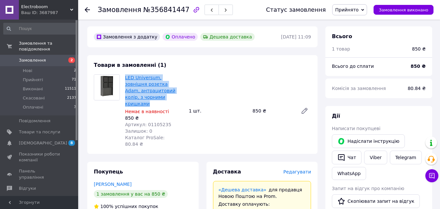
drag, startPoint x: 123, startPoint y: 69, endPoint x: 158, endPoint y: 85, distance: 38.3
click at [170, 90] on div "LED Universum, зовнішня розетка Adam, антрацитовий колір, з чорними кришками Не…" at bounding box center [155, 111] width 64 height 76
copy link "LED Universum, зовнішня розетка Adam, антрацитовий колір, з чорними кришками"
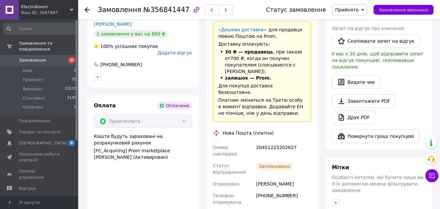
scroll to position [358, 0]
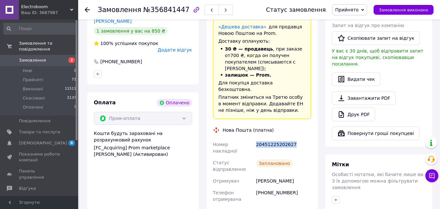
drag, startPoint x: 292, startPoint y: 111, endPoint x: 257, endPoint y: 114, distance: 35.3
click at [257, 138] on div "20451225202627" at bounding box center [284, 147] width 58 height 18
copy div "20451225202627"
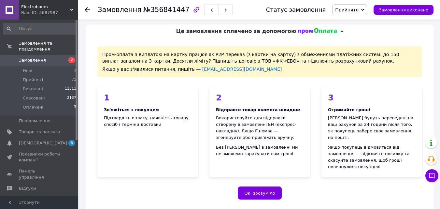
scroll to position [0, 0]
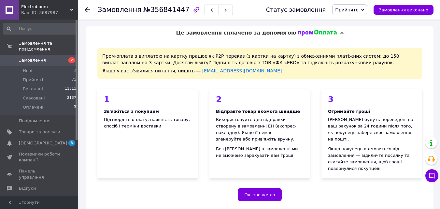
click at [85, 8] on icon at bounding box center [87, 9] width 5 height 5
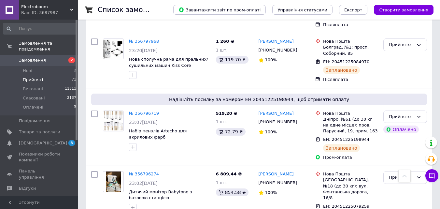
scroll to position [880, 0]
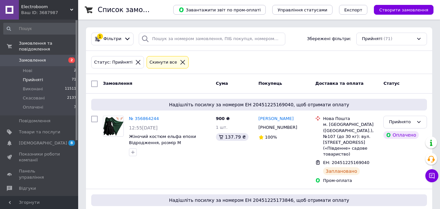
click at [180, 62] on icon at bounding box center [183, 62] width 6 height 6
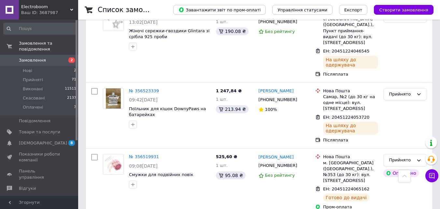
scroll to position [2965, 0]
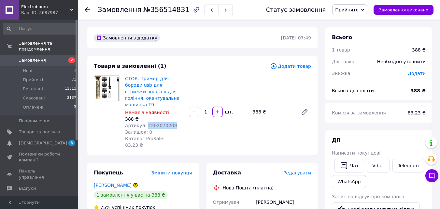
drag, startPoint x: 172, startPoint y: 119, endPoint x: 145, endPoint y: 116, distance: 27.1
click at [145, 122] on div "Артикул: 2202070209" at bounding box center [154, 125] width 59 height 7
copy span "2202070209"
click at [297, 170] on span "Редагувати" at bounding box center [297, 172] width 28 height 5
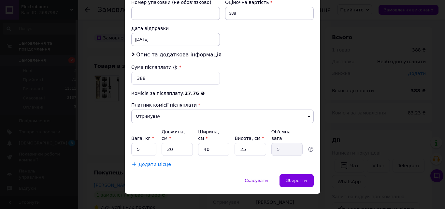
scroll to position [288, 0]
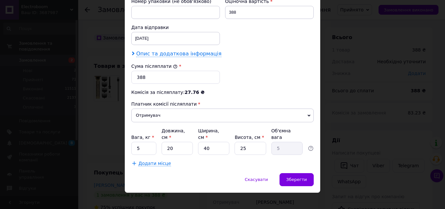
click at [174, 51] on span "Опис та додаткова інформація" at bounding box center [178, 54] width 85 height 7
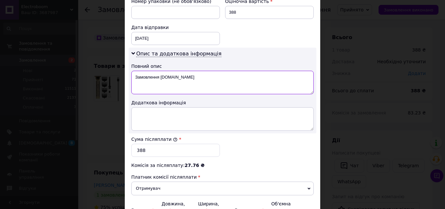
click at [188, 79] on textarea "Замовлення Prom.ua" at bounding box center [222, 82] width 182 height 23
type textarea "З"
paste textarea "2202070209"
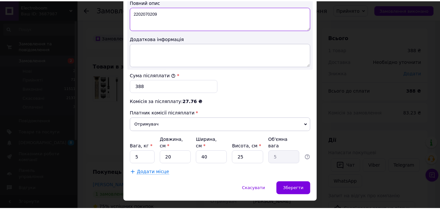
scroll to position [361, 0]
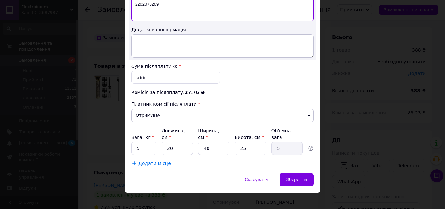
type textarea "2202070209"
drag, startPoint x: 135, startPoint y: 142, endPoint x: 139, endPoint y: 143, distance: 4.1
click at [135, 142] on input "5" at bounding box center [143, 148] width 25 height 13
click at [142, 143] on input "5" at bounding box center [143, 148] width 25 height 13
type input "1"
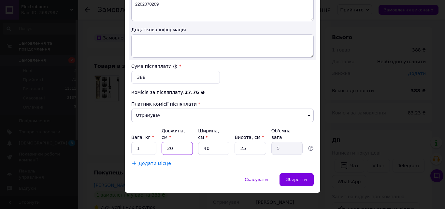
type input "2"
type input "0.5"
type input "20"
type input "5"
type input "2"
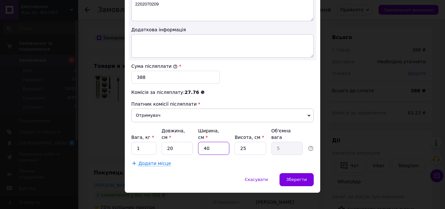
type input "0.25"
type input "20"
type input "2.5"
type input "20"
type input "1"
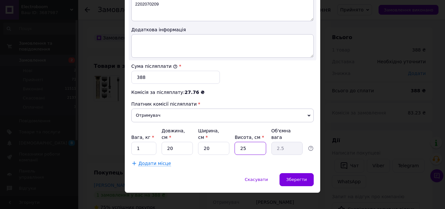
type input "0.1"
type input "10"
type input "1"
type input "10"
click at [303, 177] on span "Зберегти" at bounding box center [296, 179] width 21 height 5
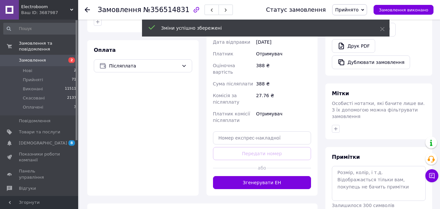
scroll to position [228, 0]
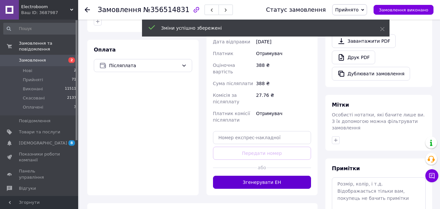
click at [261, 176] on button "Згенерувати ЕН" at bounding box center [262, 182] width 98 height 13
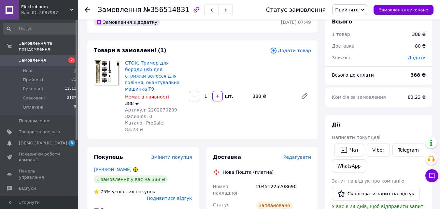
scroll to position [0, 0]
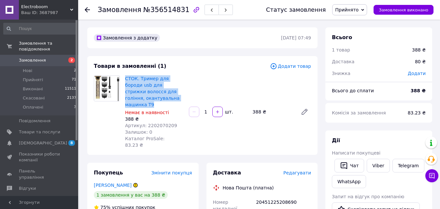
drag, startPoint x: 124, startPoint y: 77, endPoint x: 154, endPoint y: 97, distance: 36.2
click at [154, 97] on div "СТОК. Тример для бороди usb для стрижки волосся для гоління, окантувальна машин…" at bounding box center [155, 112] width 64 height 76
copy link "СТОК. Тример для бороди usb для стрижки волосся для гоління, окантувальна машин…"
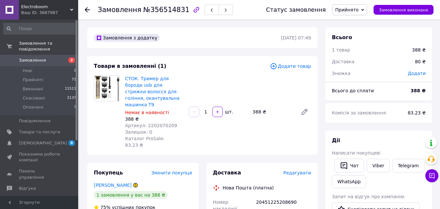
click at [87, 10] on use at bounding box center [87, 9] width 5 height 5
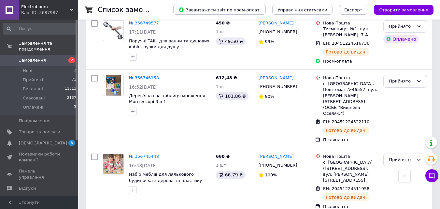
scroll to position [1466, 0]
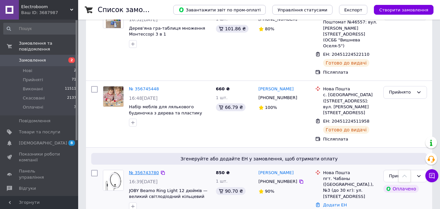
click at [150, 169] on div "№ 356743780" at bounding box center [143, 172] width 31 height 7
click at [152, 170] on link "№ 356743780" at bounding box center [144, 172] width 30 height 5
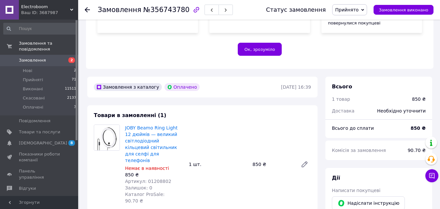
scroll to position [163, 0]
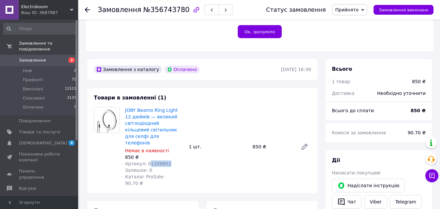
drag, startPoint x: 168, startPoint y: 151, endPoint x: 146, endPoint y: 151, distance: 22.5
click at [146, 160] on div "Артикул: 01208802" at bounding box center [154, 163] width 59 height 7
click at [146, 161] on span "Артикул: 01208802" at bounding box center [148, 163] width 46 height 5
drag, startPoint x: 144, startPoint y: 150, endPoint x: 167, endPoint y: 149, distance: 23.2
click at [167, 160] on div "Артикул: 01208802" at bounding box center [154, 163] width 59 height 7
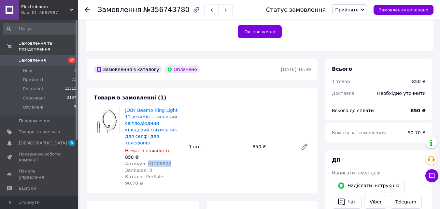
copy span "01208802"
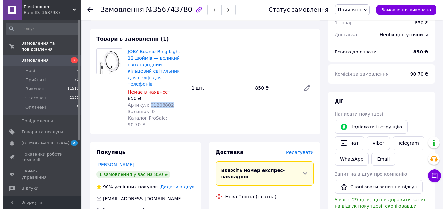
scroll to position [293, 0]
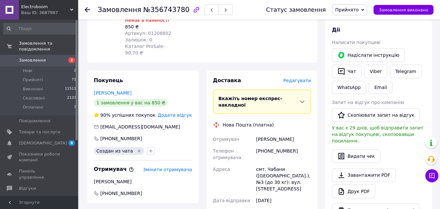
click at [292, 78] on span "Редагувати" at bounding box center [297, 80] width 28 height 5
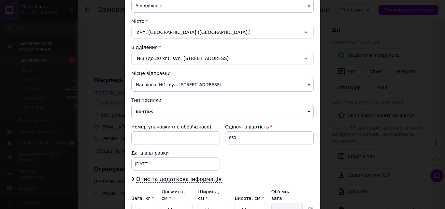
scroll to position [224, 0]
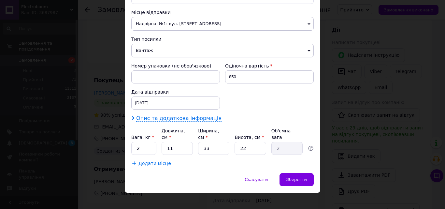
click at [180, 121] on span "Опис та додаткова інформація" at bounding box center [178, 118] width 85 height 7
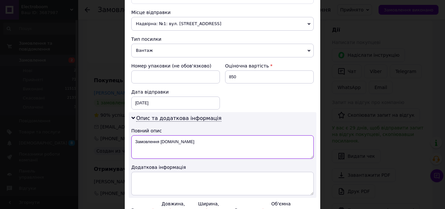
click at [192, 148] on textarea "Замовлення [DOMAIN_NAME]" at bounding box center [222, 146] width 182 height 23
type textarea "З"
paste textarea "01208802"
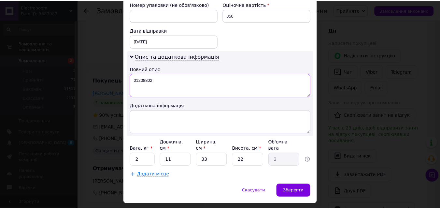
scroll to position [297, 0]
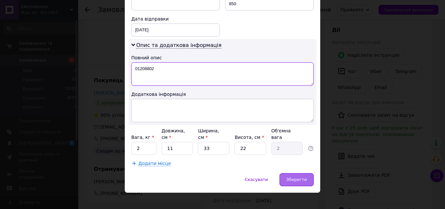
type textarea "01208802"
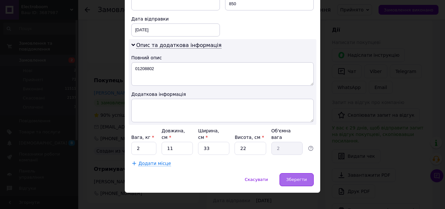
click at [287, 175] on div "Зберегти" at bounding box center [297, 179] width 34 height 13
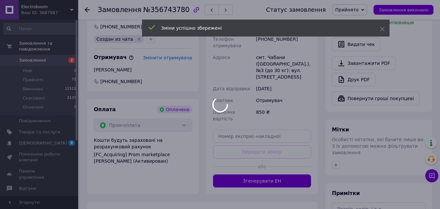
scroll to position [424, 0]
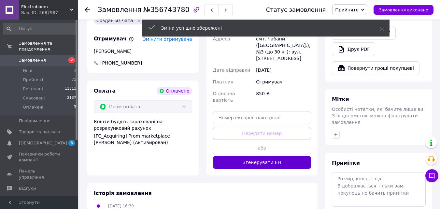
click at [238, 156] on button "Згенерувати ЕН" at bounding box center [262, 162] width 98 height 13
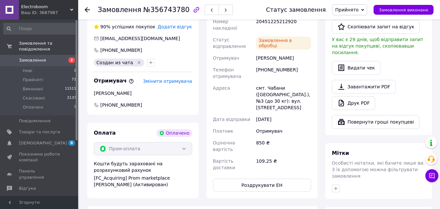
scroll to position [228, 0]
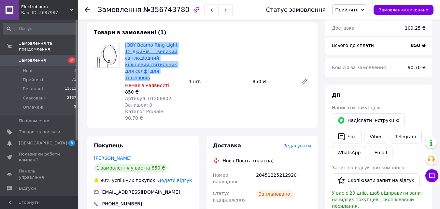
drag, startPoint x: 123, startPoint y: 36, endPoint x: 146, endPoint y: 61, distance: 33.0
click at [148, 64] on div "JOBY Beamo Ring Light 12 дюймів — великий світлодіодний кільцевий світильник дл…" at bounding box center [155, 81] width 64 height 82
copy link "JOBY Beamo Ring Light 12 дюймів — великий світлодіодний кільцевий світильник дл…"
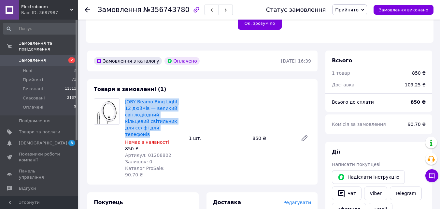
scroll to position [163, 0]
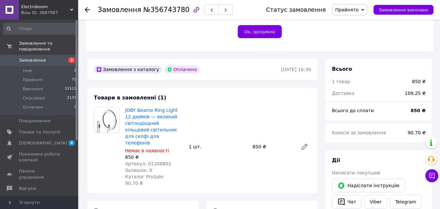
click at [89, 9] on icon at bounding box center [87, 9] width 5 height 5
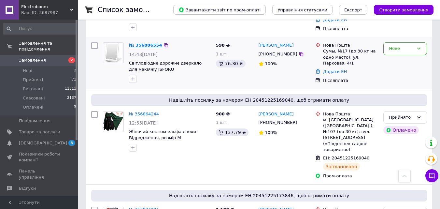
scroll to position [196, 0]
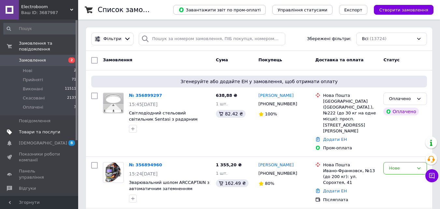
click at [53, 129] on span "Товари та послуги" at bounding box center [39, 132] width 41 height 6
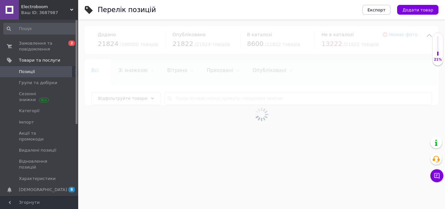
click at [170, 97] on div at bounding box center [261, 114] width 367 height 189
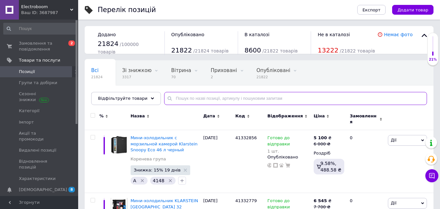
click at [193, 98] on input "text" at bounding box center [295, 98] width 263 height 13
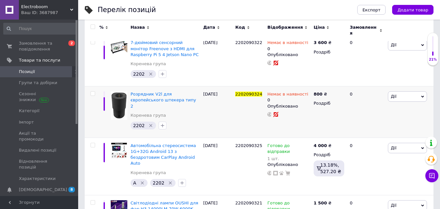
scroll to position [98, 0]
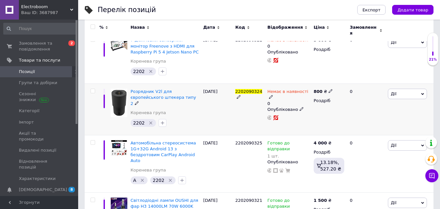
type input "2202090324"
drag, startPoint x: 234, startPoint y: 86, endPoint x: 258, endPoint y: 88, distance: 24.5
click at [258, 88] on div "2202090324" at bounding box center [250, 109] width 32 height 51
copy span "2202090324"
drag, startPoint x: 129, startPoint y: 86, endPoint x: 160, endPoint y: 95, distance: 32.1
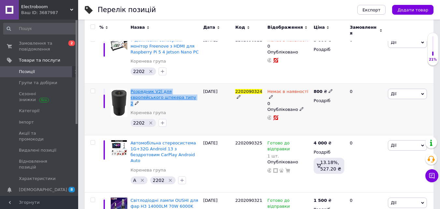
click at [160, 95] on div "Розрядник V2l для європейського штекера типу 2 Коренева група 2202" at bounding box center [165, 109] width 73 height 51
copy span "Розрядник V2l для європейського штекера типу 2"
drag, startPoint x: 233, startPoint y: 86, endPoint x: 260, endPoint y: 87, distance: 26.8
click at [260, 87] on div "Розрядник V2l для європейського штекера типу 2 Коренева група 2202   [DATE] 220…" at bounding box center [259, 109] width 349 height 51
copy div "2202090324"
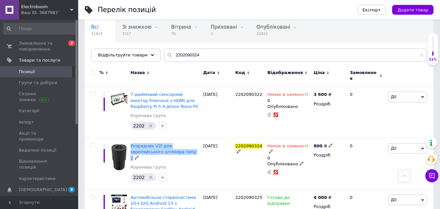
scroll to position [0, 0]
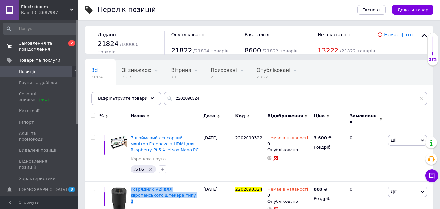
click at [37, 50] on span "Замовлення та повідомлення" at bounding box center [39, 46] width 41 height 12
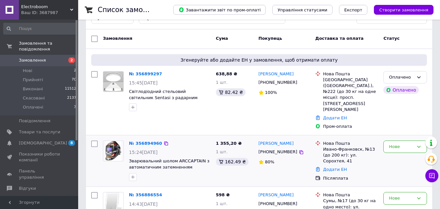
scroll to position [65, 0]
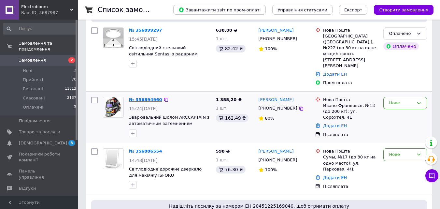
click at [149, 97] on link "№ 356894960" at bounding box center [145, 99] width 33 height 5
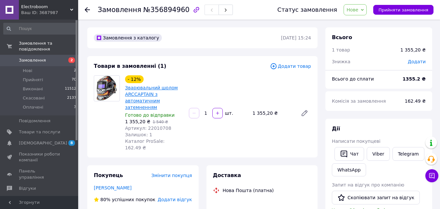
click at [147, 91] on link "Зварювальний шолом ARCCAPTAIN з автоматичним затемненням" at bounding box center [151, 97] width 53 height 25
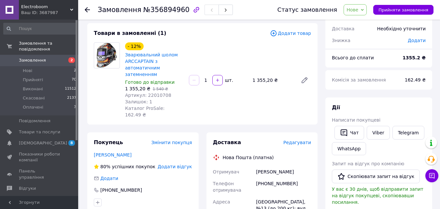
scroll to position [33, 0]
click at [358, 8] on span "Нове" at bounding box center [353, 9] width 12 height 5
click at [362, 22] on li "Прийнято" at bounding box center [359, 23] width 30 height 10
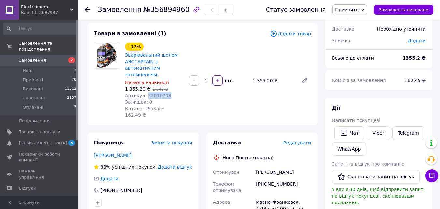
drag, startPoint x: 169, startPoint y: 96, endPoint x: 144, endPoint y: 95, distance: 25.1
click at [144, 95] on div "Артикул: 22010708" at bounding box center [154, 95] width 59 height 7
copy span "22010708"
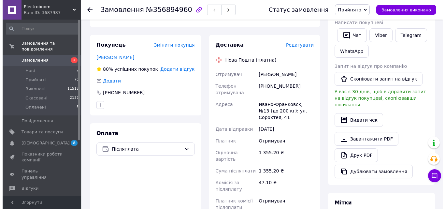
scroll to position [98, 0]
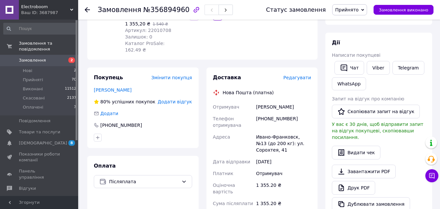
click at [292, 75] on span "Редагувати" at bounding box center [297, 77] width 28 height 5
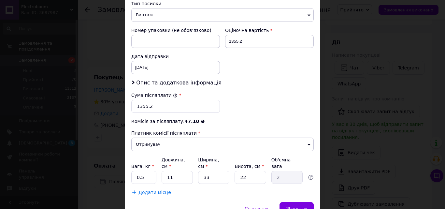
scroll to position [288, 0]
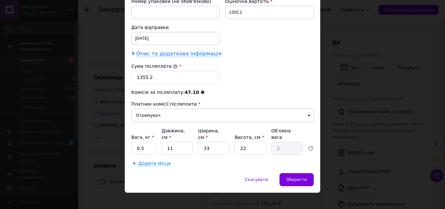
click at [191, 54] on span "Опис та додаткова інформація" at bounding box center [178, 54] width 85 height 7
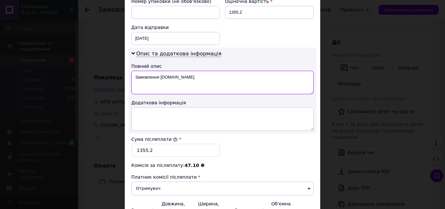
click at [204, 80] on textarea "Замовлення [DOMAIN_NAME]" at bounding box center [222, 82] width 182 height 23
type textarea "З"
paste textarea "22010708"
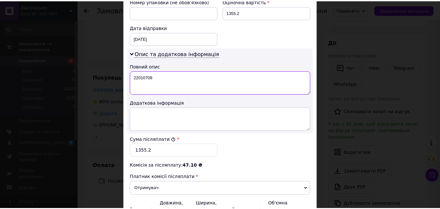
scroll to position [361, 0]
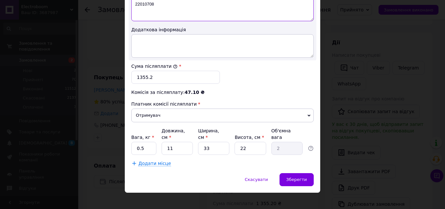
type textarea "22010708"
click at [145, 143] on input "0.5" at bounding box center [143, 148] width 25 height 13
type input "0"
type input "2"
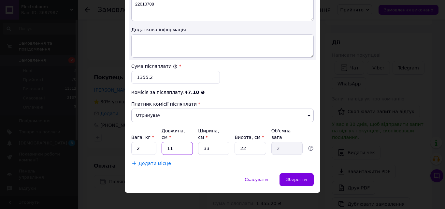
type input "2"
type input "0.36"
type input "20"
type input "3.63"
type input "20"
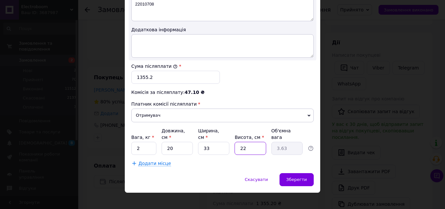
type input "3"
type input "0.5"
click at [250, 142] on input "Висота, см *" at bounding box center [250, 148] width 31 height 13
type input "2"
type input "0.33"
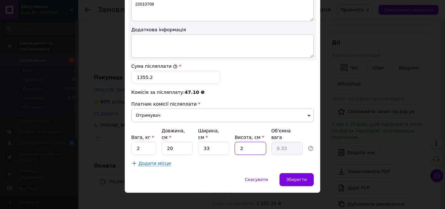
type input "20"
type input "3.3"
type input "20"
click at [294, 177] on span "Зберегти" at bounding box center [296, 179] width 21 height 5
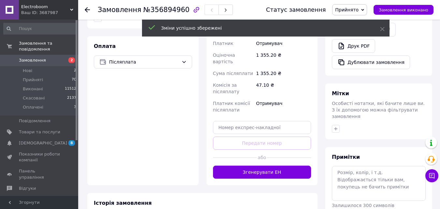
scroll to position [228, 0]
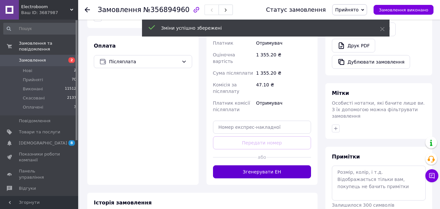
click at [268, 165] on button "Згенерувати ЕН" at bounding box center [262, 171] width 98 height 13
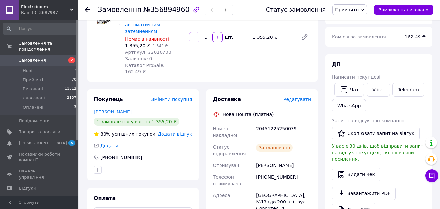
scroll to position [33, 0]
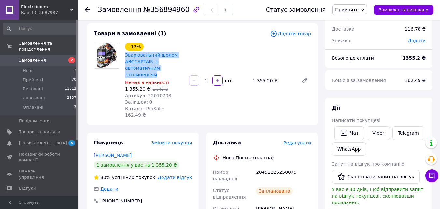
drag, startPoint x: 124, startPoint y: 54, endPoint x: 171, endPoint y: 72, distance: 49.9
click at [171, 72] on div "- 12% Зварювальний шолом ARCCAPTAIN з автоматичним затемненням Немає в наявност…" at bounding box center [155, 80] width 64 height 78
copy link "Зварювальний шолом ARCCAPTAIN з автоматичним затемненням"
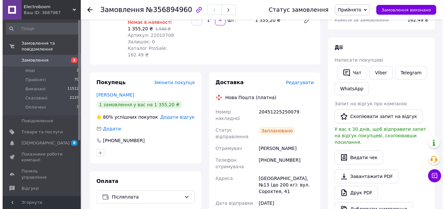
scroll to position [0, 0]
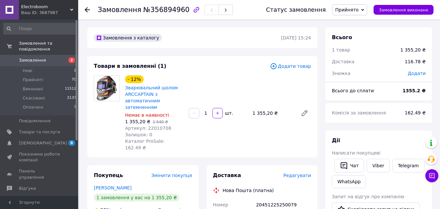
click at [86, 9] on use at bounding box center [87, 9] width 5 height 5
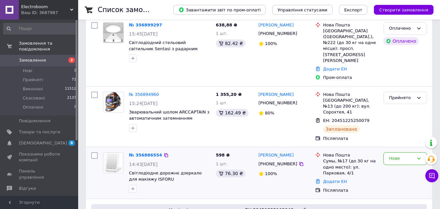
scroll to position [98, 0]
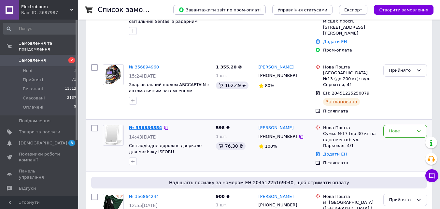
click at [152, 125] on link "№ 356886554" at bounding box center [145, 127] width 33 height 5
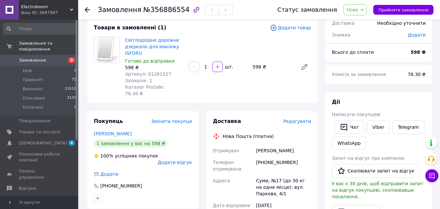
scroll to position [39, 0]
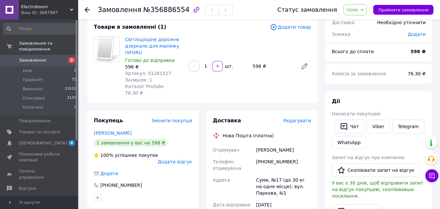
click at [86, 9] on use at bounding box center [87, 9] width 5 height 5
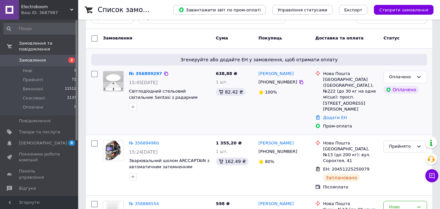
scroll to position [65, 0]
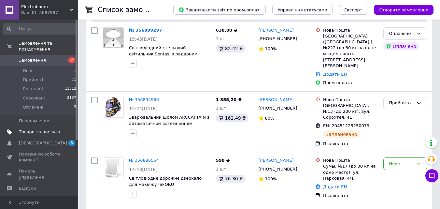
click at [51, 129] on span "Товари та послуги" at bounding box center [39, 132] width 41 height 6
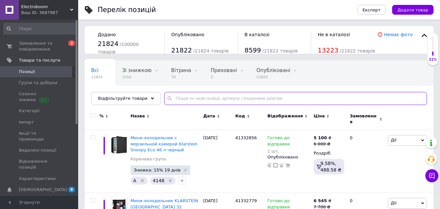
click at [177, 99] on input "text" at bounding box center [295, 98] width 263 height 13
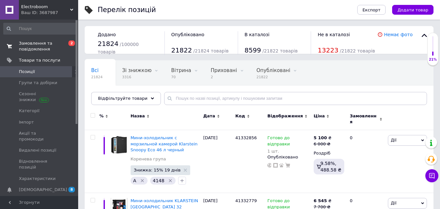
click at [41, 47] on span "Замовлення та повідомлення" at bounding box center [39, 46] width 41 height 12
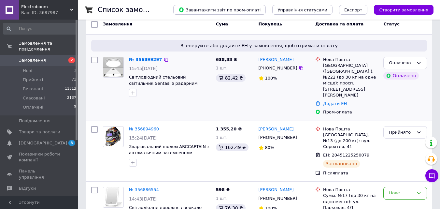
scroll to position [98, 0]
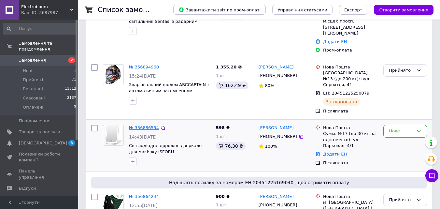
click at [152, 125] on link "№ 356886554" at bounding box center [144, 127] width 30 height 5
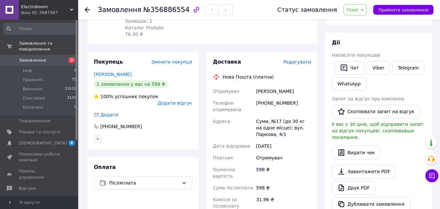
scroll to position [65, 0]
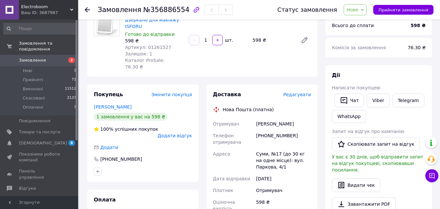
click at [364, 10] on icon at bounding box center [362, 9] width 3 height 3
click at [368, 23] on li "Прийнято" at bounding box center [359, 23] width 30 height 10
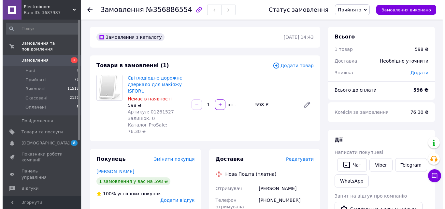
scroll to position [0, 0]
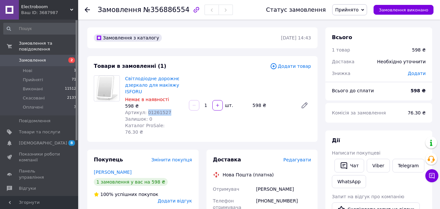
drag, startPoint x: 167, startPoint y: 113, endPoint x: 145, endPoint y: 110, distance: 22.4
click at [145, 111] on div "Артикул: 01261527" at bounding box center [154, 112] width 59 height 7
copy span "01261527"
click at [307, 157] on span "Редагувати" at bounding box center [297, 159] width 28 height 5
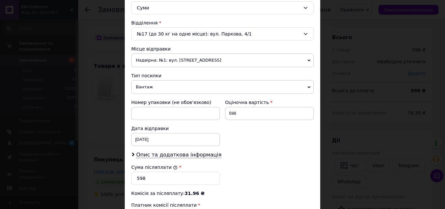
scroll to position [228, 0]
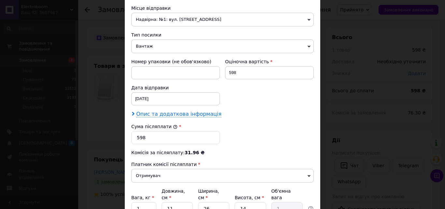
click at [176, 112] on span "Опис та додаткова інформація" at bounding box center [178, 114] width 85 height 7
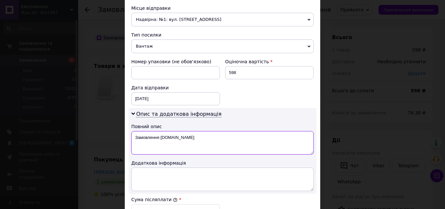
click at [203, 144] on textarea "Замовлення [DOMAIN_NAME]" at bounding box center [222, 142] width 182 height 23
type textarea "З"
paste textarea "01261527"
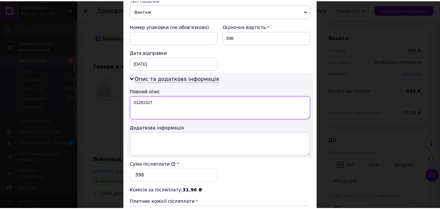
scroll to position [358, 0]
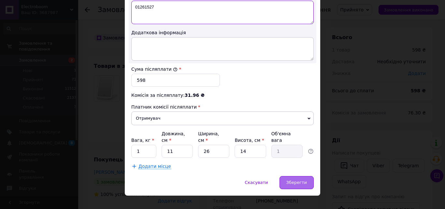
type textarea "01261527"
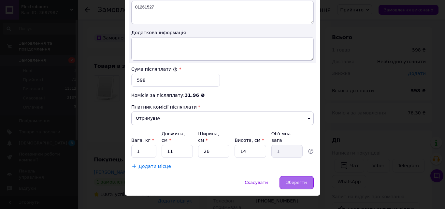
click at [297, 176] on div "Зберегти" at bounding box center [297, 182] width 34 height 13
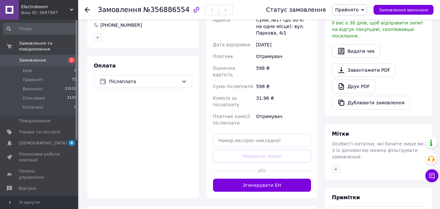
scroll to position [261, 0]
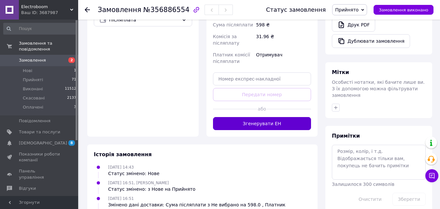
click at [240, 117] on button "Згенерувати ЕН" at bounding box center [262, 123] width 98 height 13
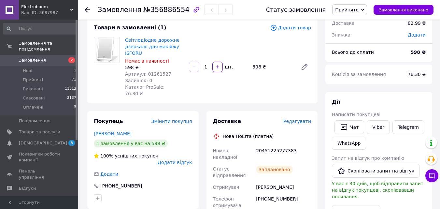
scroll to position [0, 0]
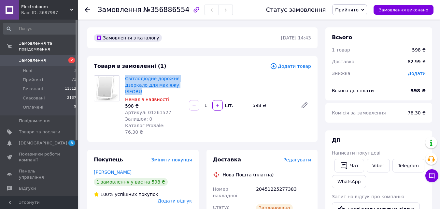
drag, startPoint x: 123, startPoint y: 77, endPoint x: 141, endPoint y: 91, distance: 22.7
click at [141, 91] on div "Світлодіодне дорожнє дзеркало для макіяжу ISFORU Немає в наявності 598 ₴ Артику…" at bounding box center [155, 105] width 64 height 63
copy link "Світлодіодне дорожнє дзеркало для макіяжу ISFORU"
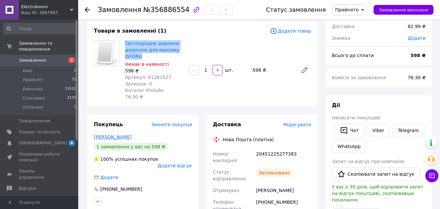
scroll to position [33, 0]
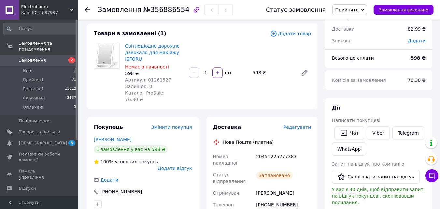
click at [86, 8] on use at bounding box center [87, 9] width 5 height 5
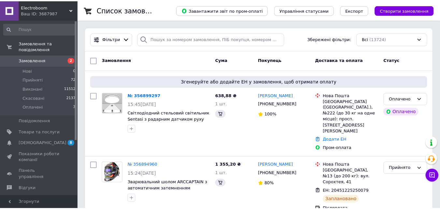
scroll to position [33, 0]
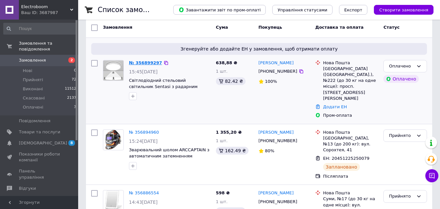
click at [144, 61] on link "№ 356899297" at bounding box center [145, 62] width 33 height 5
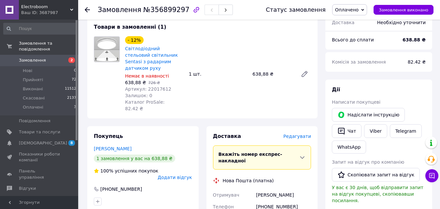
scroll to position [228, 0]
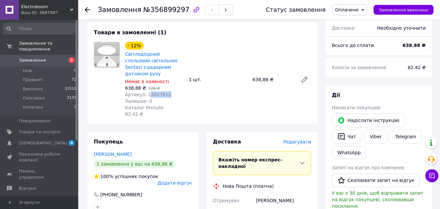
drag, startPoint x: 165, startPoint y: 81, endPoint x: 145, endPoint y: 82, distance: 20.6
click at [145, 91] on div "Артикул: 22017612" at bounding box center [154, 94] width 59 height 7
click at [144, 92] on span "Артикул: 22017612" at bounding box center [148, 94] width 46 height 5
copy span "22017612"
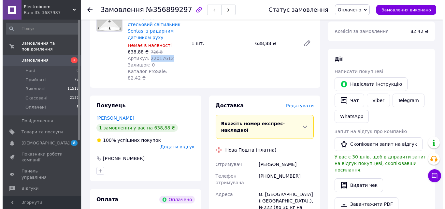
scroll to position [261, 0]
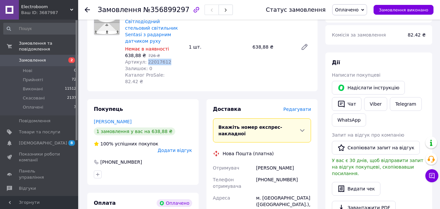
copy span "22017612"
click at [295, 107] on span "Редагувати" at bounding box center [297, 109] width 28 height 5
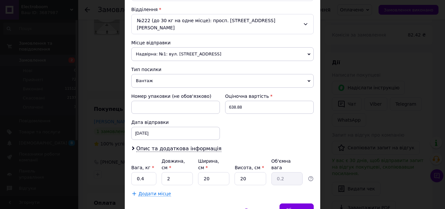
scroll to position [224, 0]
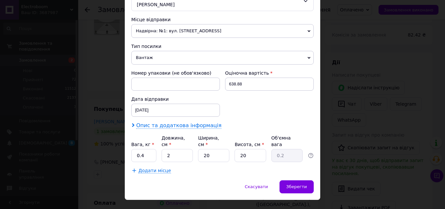
click at [195, 122] on span "Опис та додаткова інформація" at bounding box center [178, 125] width 85 height 7
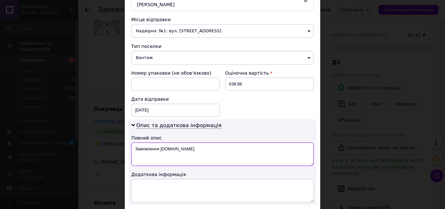
click at [190, 142] on textarea "Замовлення [DOMAIN_NAME]" at bounding box center [222, 153] width 182 height 23
type textarea "З"
paste textarea "22017612"
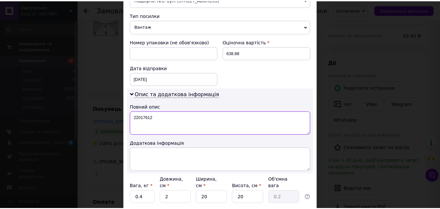
scroll to position [297, 0]
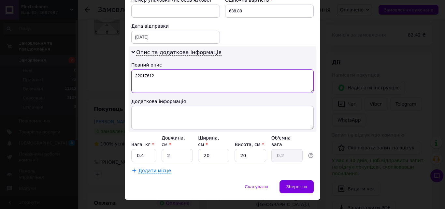
type textarea "22017612"
click at [147, 149] on input "0.4" at bounding box center [143, 155] width 25 height 13
type input "0"
type input "1"
type input "20"
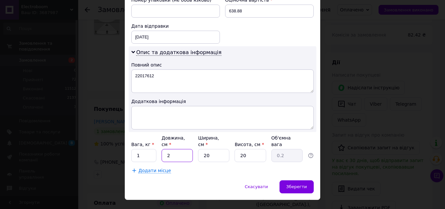
type input "2"
type input "20"
type input "2"
type input "0.2"
type input "20"
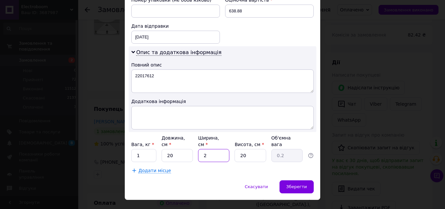
type input "2"
type input "1"
type input "0.1"
type input "10"
type input "1"
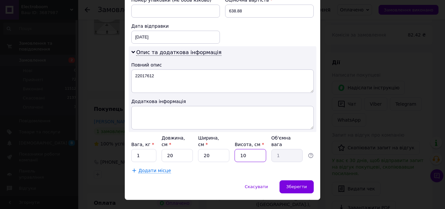
type input "10"
click at [229, 135] on div "Вага, кг * 1 Довжина, см * 20 Ширина, см * 20 Висота, см * 10 Об'ємна вага 1" at bounding box center [222, 148] width 182 height 27
click at [291, 184] on span "Зберегти" at bounding box center [296, 186] width 21 height 5
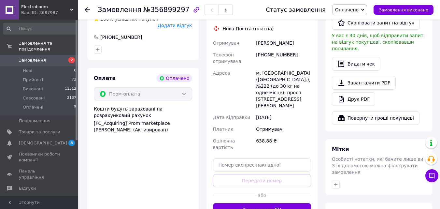
scroll to position [391, 0]
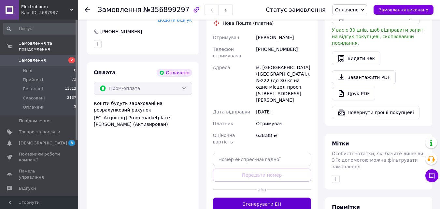
click at [247, 197] on button "Згенерувати ЕН" at bounding box center [262, 203] width 98 height 13
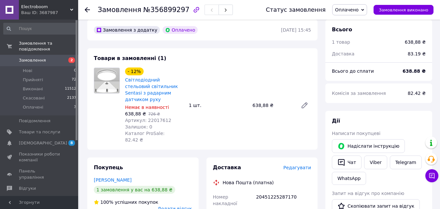
scroll to position [196, 0]
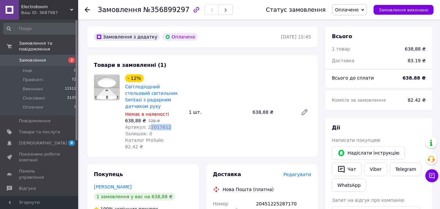
drag, startPoint x: 167, startPoint y: 113, endPoint x: 144, endPoint y: 114, distance: 23.2
click at [145, 124] on div "Артикул: 22017612" at bounding box center [154, 127] width 59 height 7
click at [144, 124] on span "Артикул: 22017612" at bounding box center [148, 126] width 46 height 5
copy span "22017612"
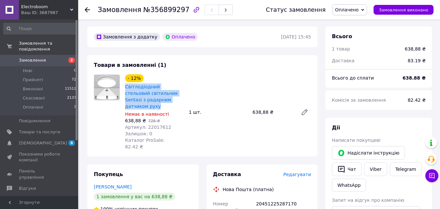
drag, startPoint x: 123, startPoint y: 79, endPoint x: 178, endPoint y: 95, distance: 57.3
click at [178, 95] on div "- 12% Світлодіодний стельовий світильник Sentasi з радарним датчиком руху Немає…" at bounding box center [155, 112] width 64 height 78
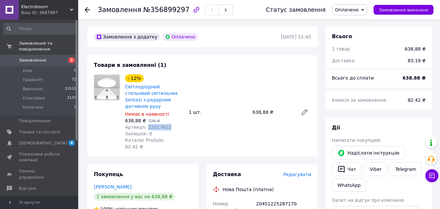
drag, startPoint x: 167, startPoint y: 113, endPoint x: 145, endPoint y: 112, distance: 21.9
click at [145, 124] on div "Артикул: 22017612" at bounding box center [154, 127] width 59 height 7
click at [85, 11] on icon at bounding box center [87, 9] width 5 height 5
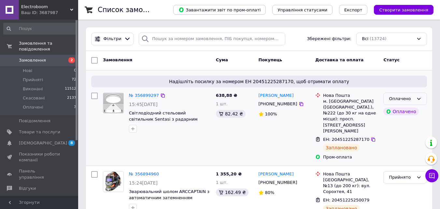
click at [420, 96] on icon at bounding box center [418, 98] width 5 height 5
click at [415, 114] on li "Прийнято" at bounding box center [405, 112] width 43 height 12
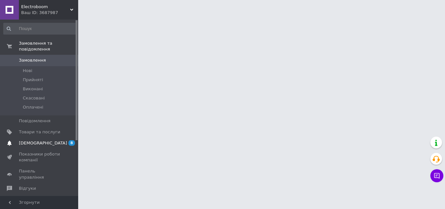
click at [72, 140] on span "8" at bounding box center [71, 143] width 7 height 6
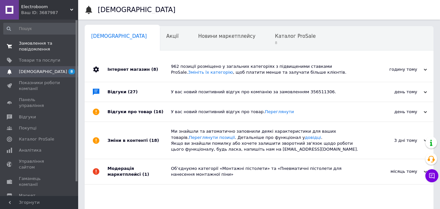
click at [34, 45] on span "Замовлення та повідомлення" at bounding box center [39, 46] width 41 height 12
